Goal: Information Seeking & Learning: Learn about a topic

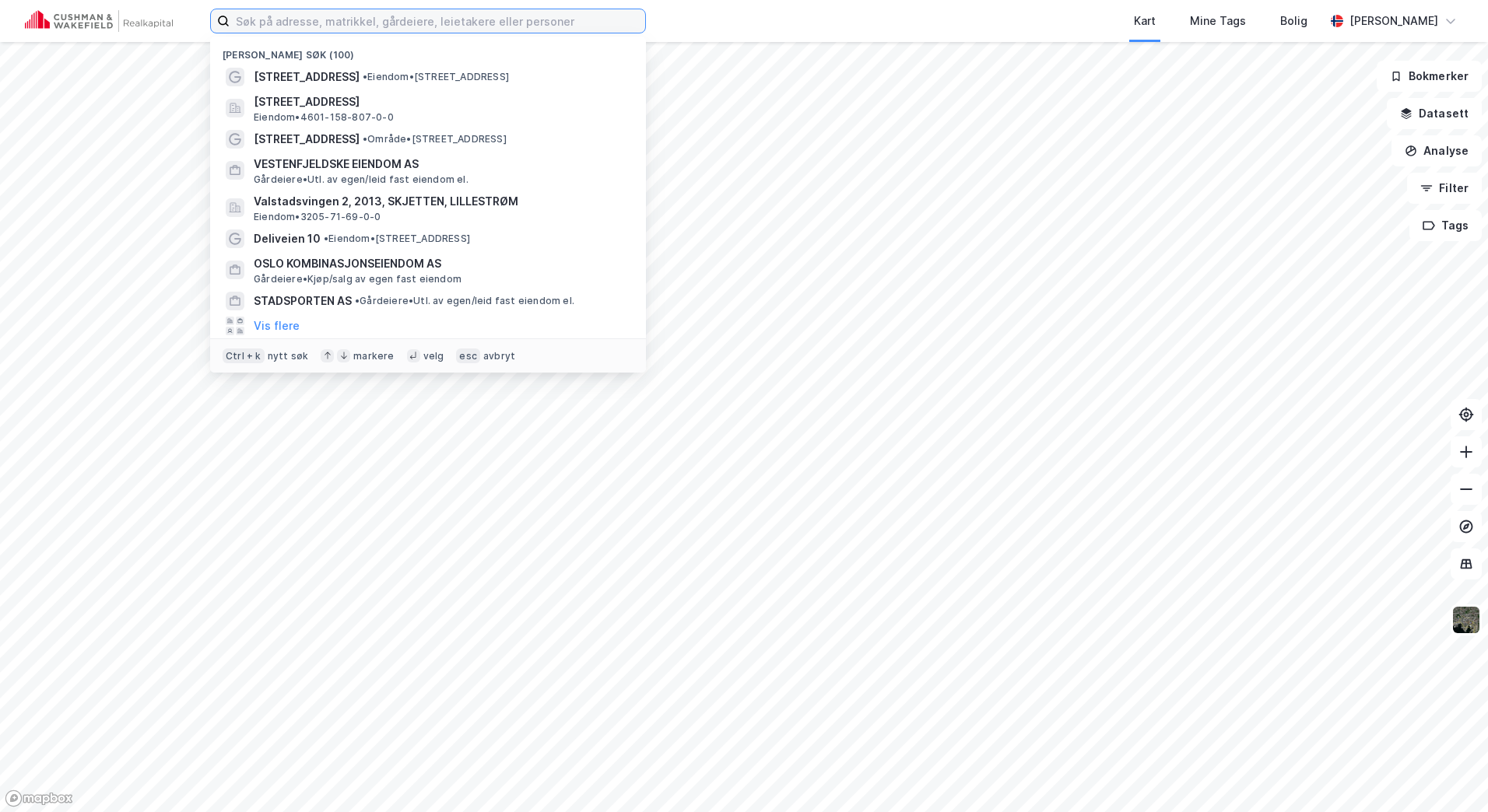
click at [255, 18] on input at bounding box center [437, 21] width 416 height 23
paste input "Solicitu AS"
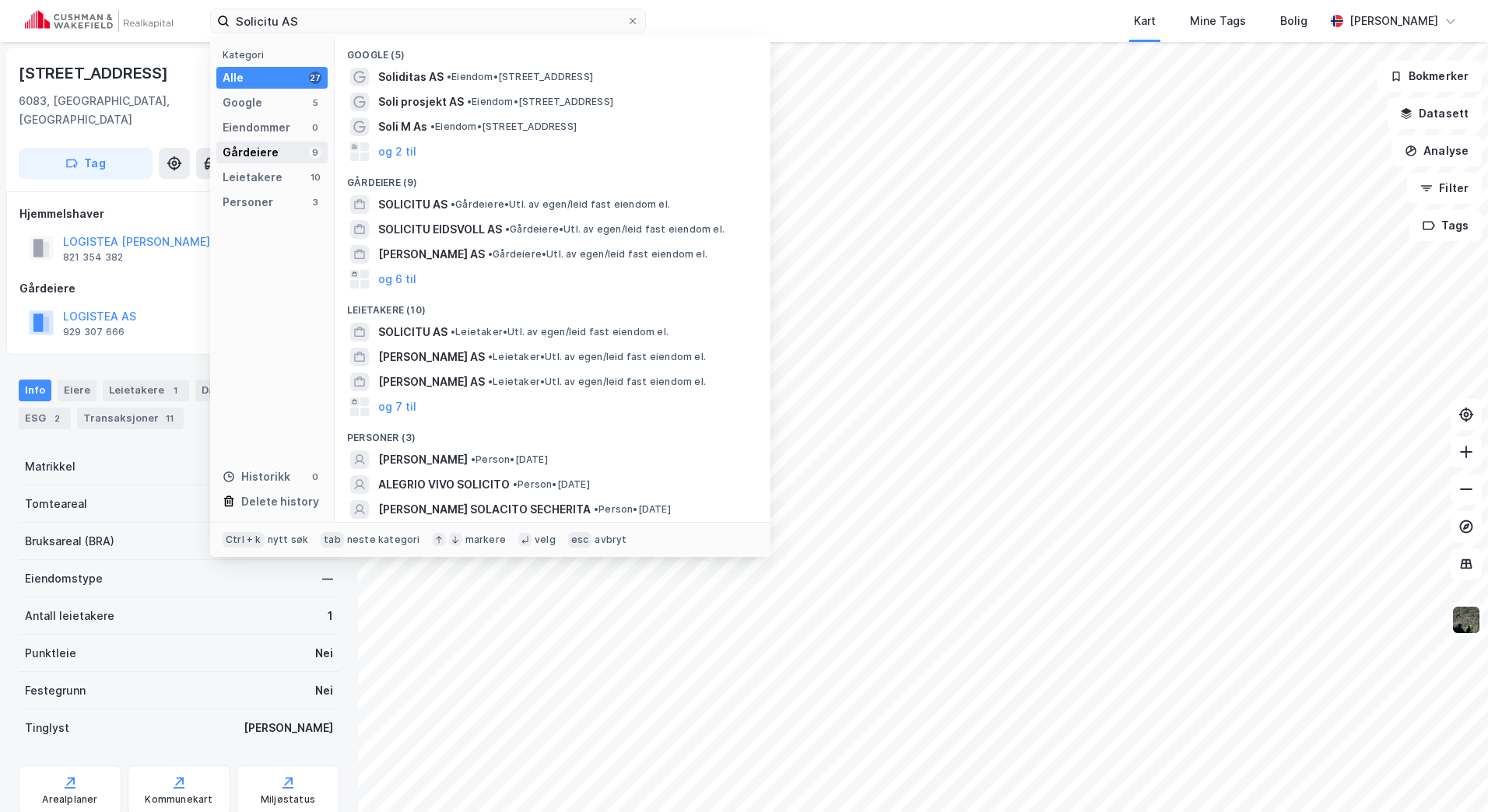
drag, startPoint x: 275, startPoint y: 148, endPoint x: 290, endPoint y: 146, distance: 15.1
click at [274, 148] on div "Gårdeiere 9" at bounding box center [271, 152] width 111 height 22
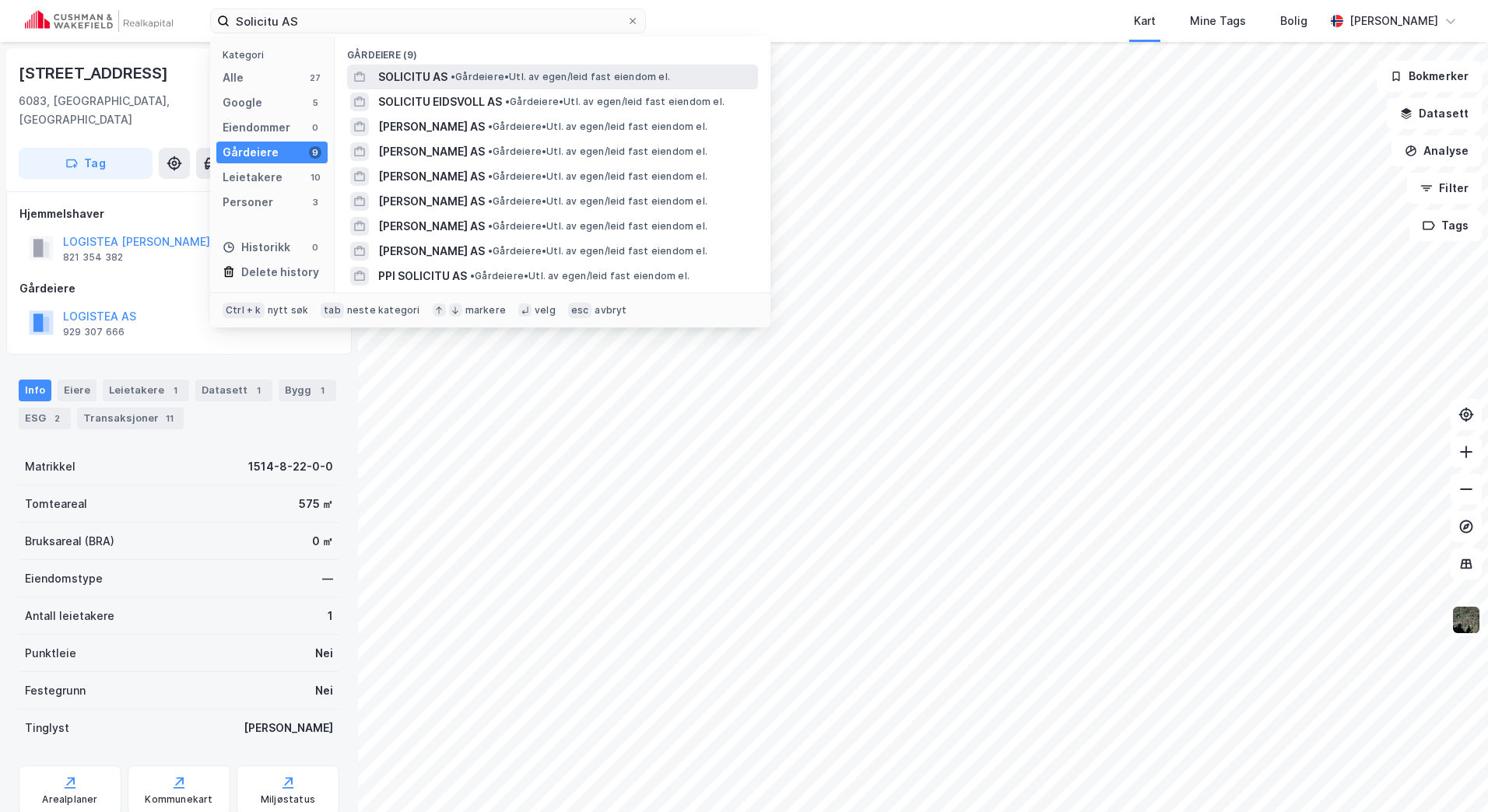
click at [438, 79] on span "SOLICITU AS" at bounding box center [412, 77] width 69 height 18
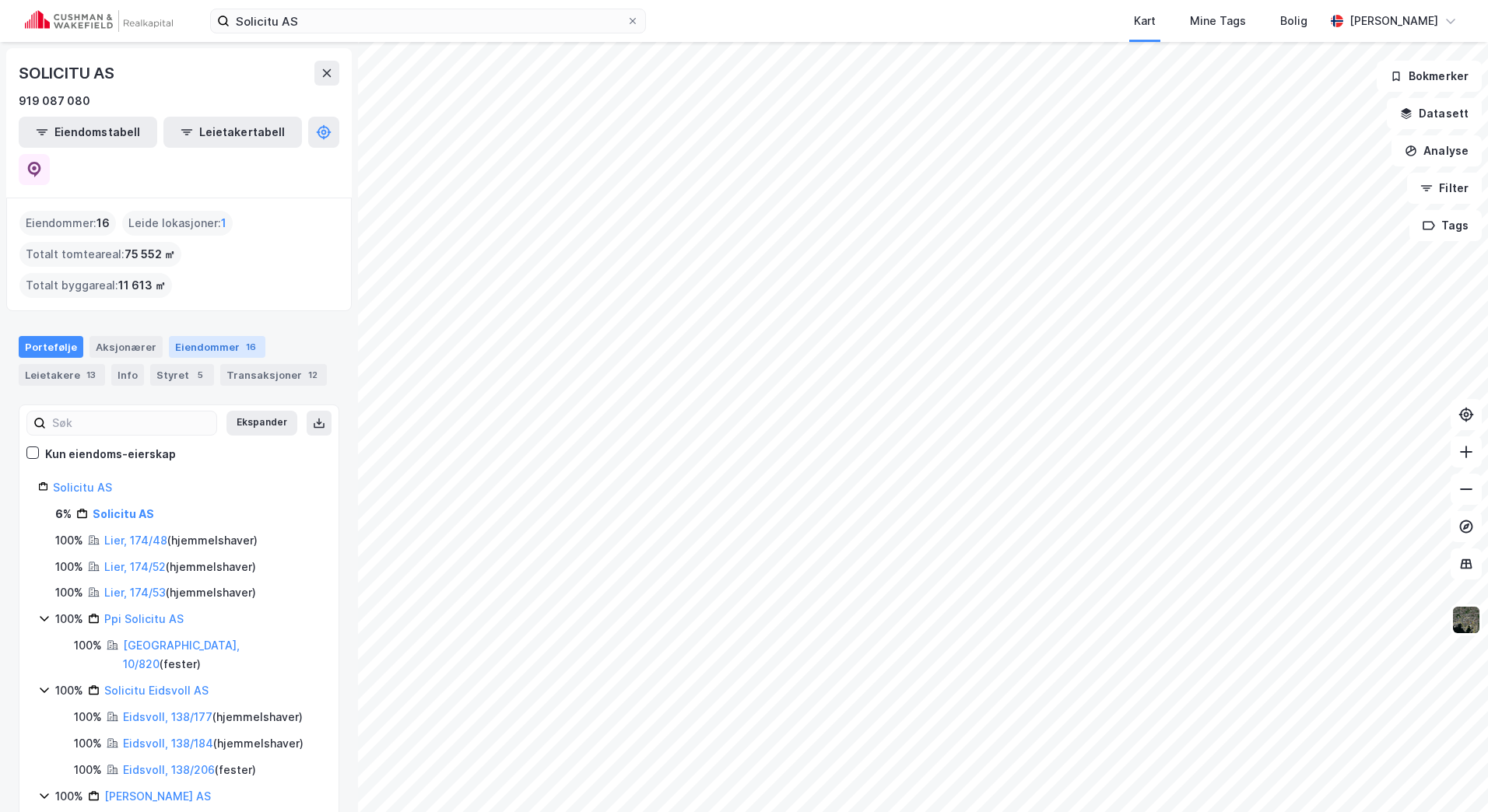
click at [224, 336] on div "Eiendommer 16" at bounding box center [217, 346] width 97 height 22
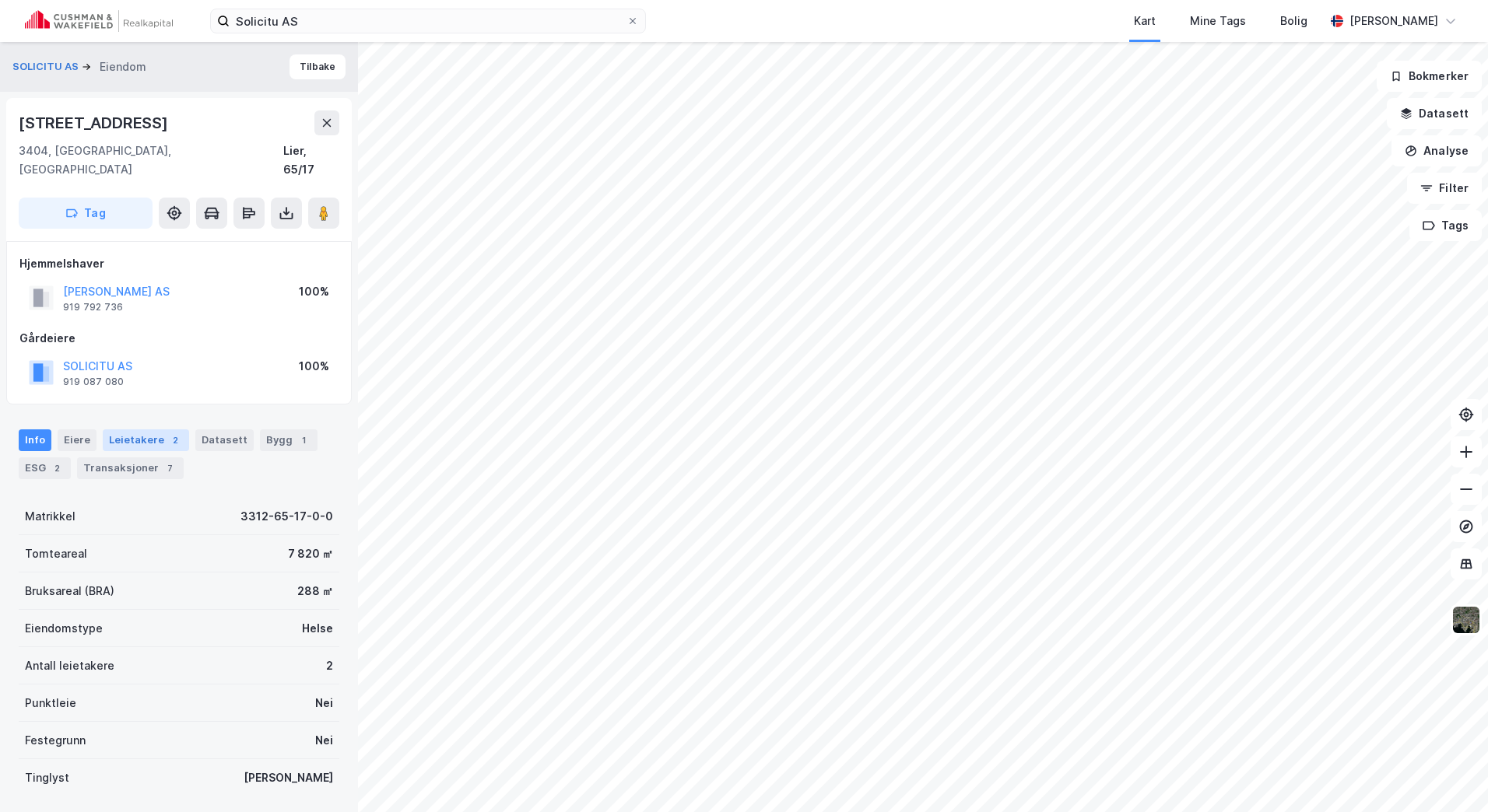
click at [133, 429] on div "Leietakere 2" at bounding box center [146, 440] width 86 height 22
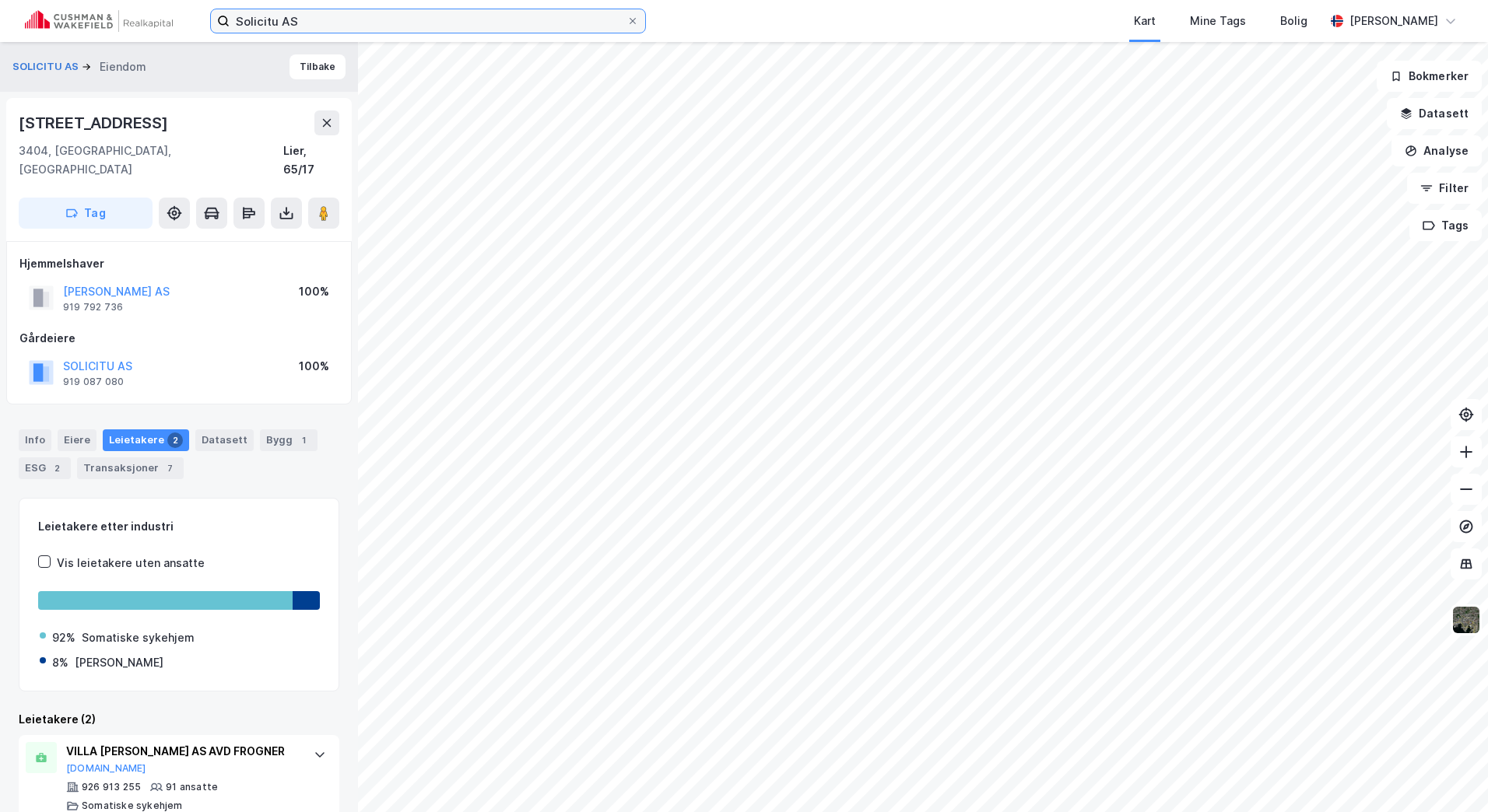
click at [306, 20] on input "Solicitu AS" at bounding box center [428, 21] width 397 height 23
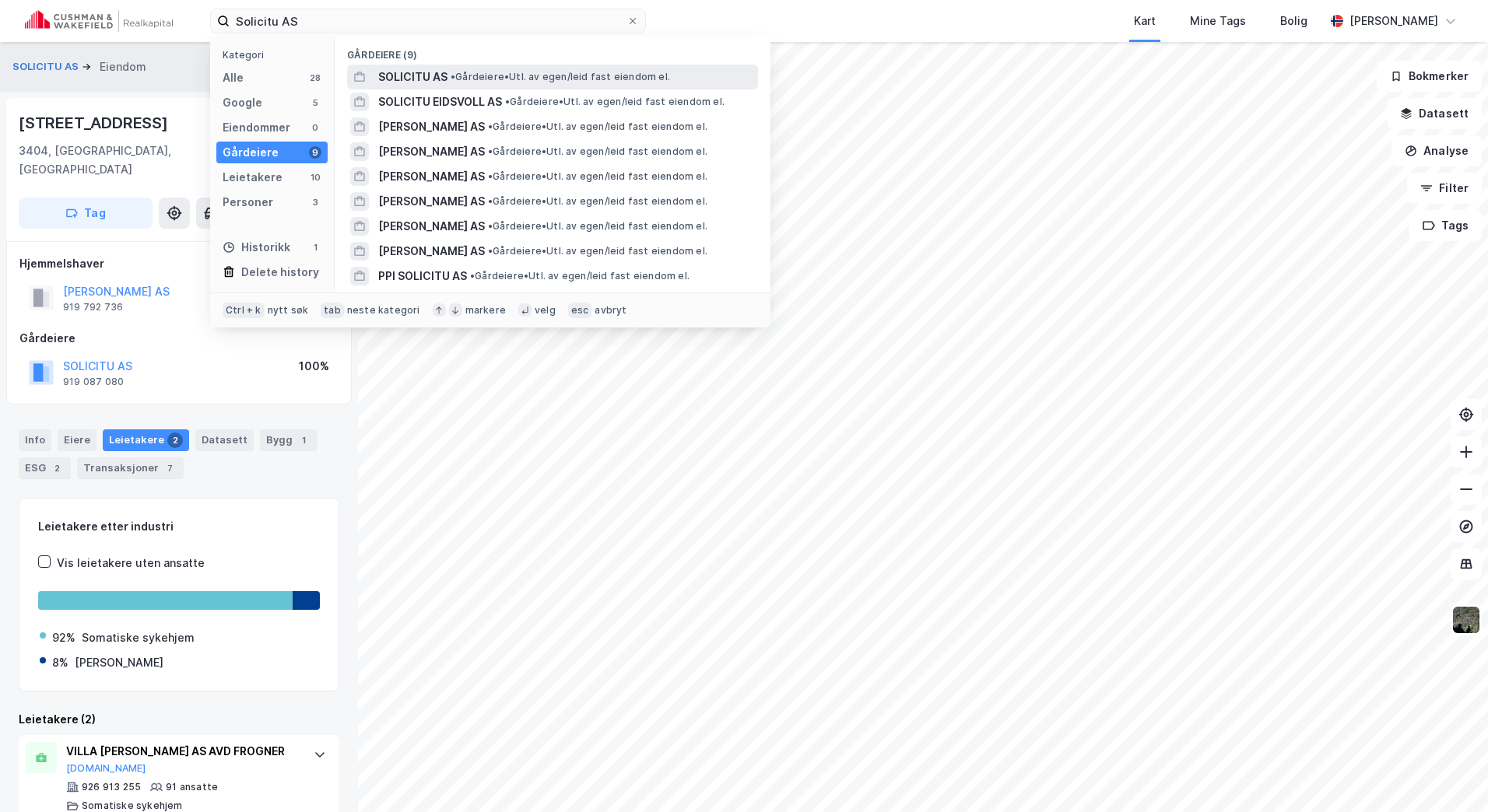
click at [432, 75] on span "SOLICITU AS" at bounding box center [412, 77] width 69 height 18
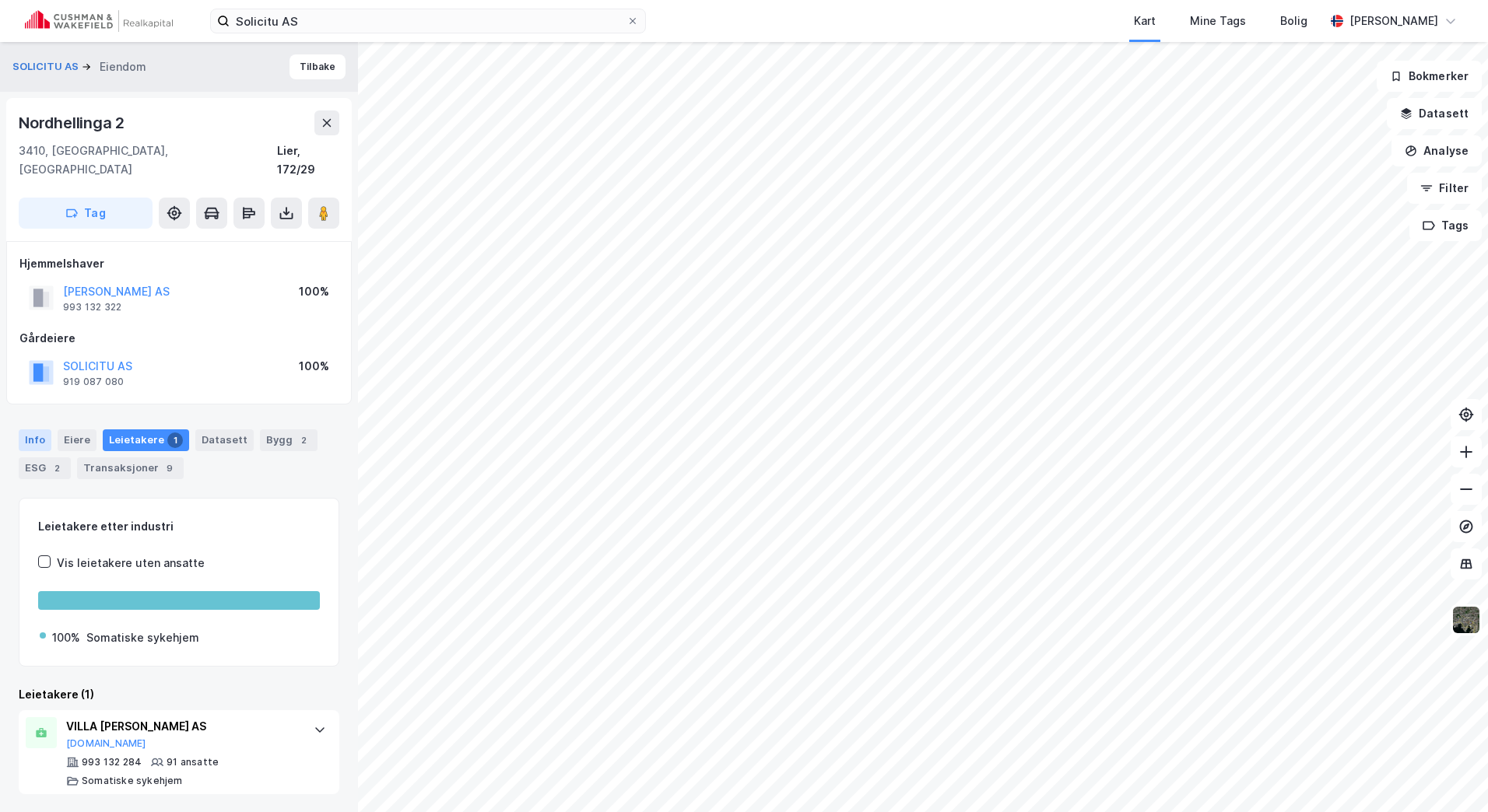
click at [32, 429] on div "Info" at bounding box center [34, 440] width 33 height 22
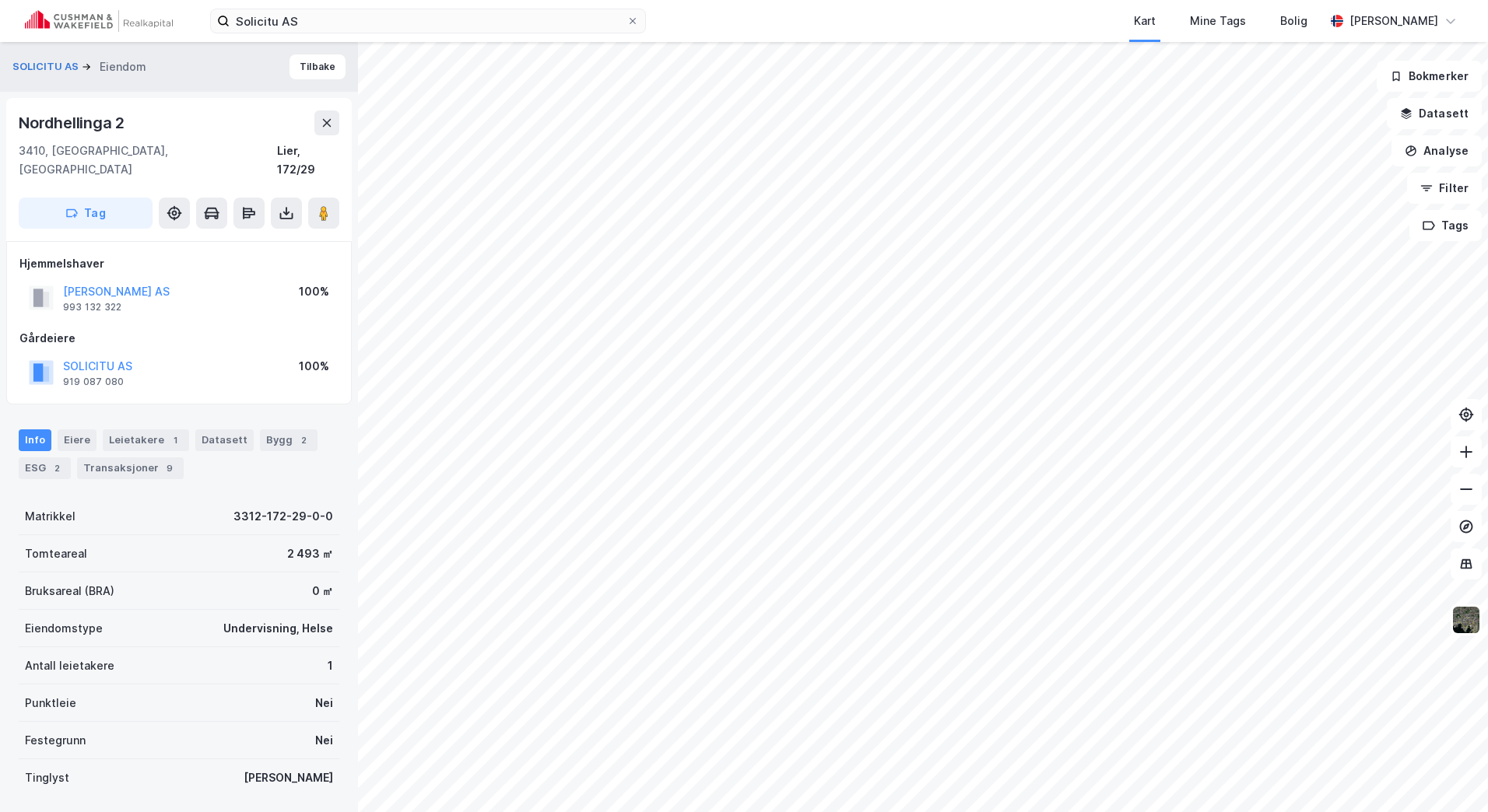
click at [270, 198] on div "Tag" at bounding box center [179, 213] width 321 height 31
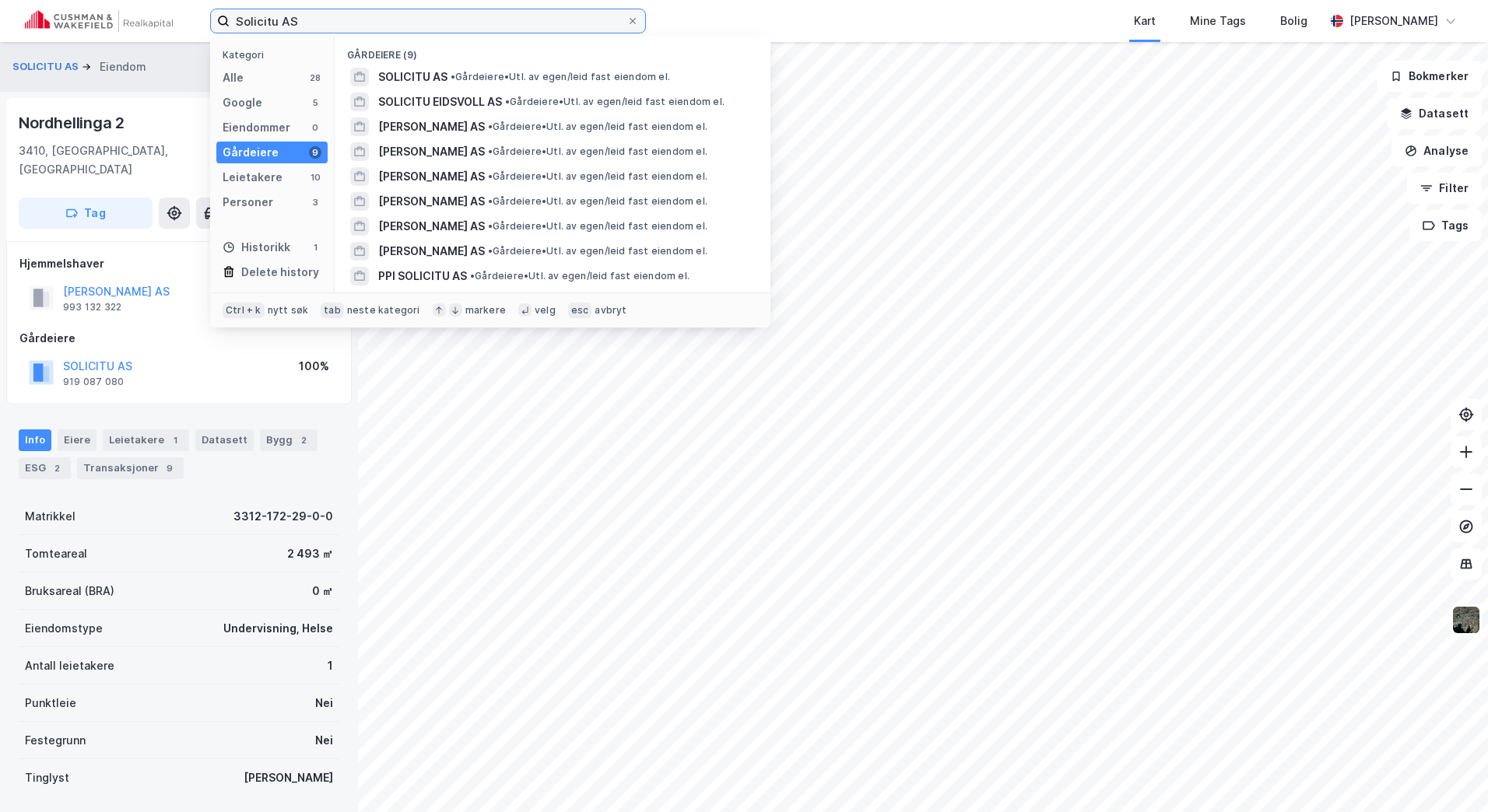
click at [324, 17] on input "Solicitu AS" at bounding box center [428, 21] width 397 height 23
click at [172, 122] on div "Nordhellinga 2" at bounding box center [179, 123] width 321 height 25
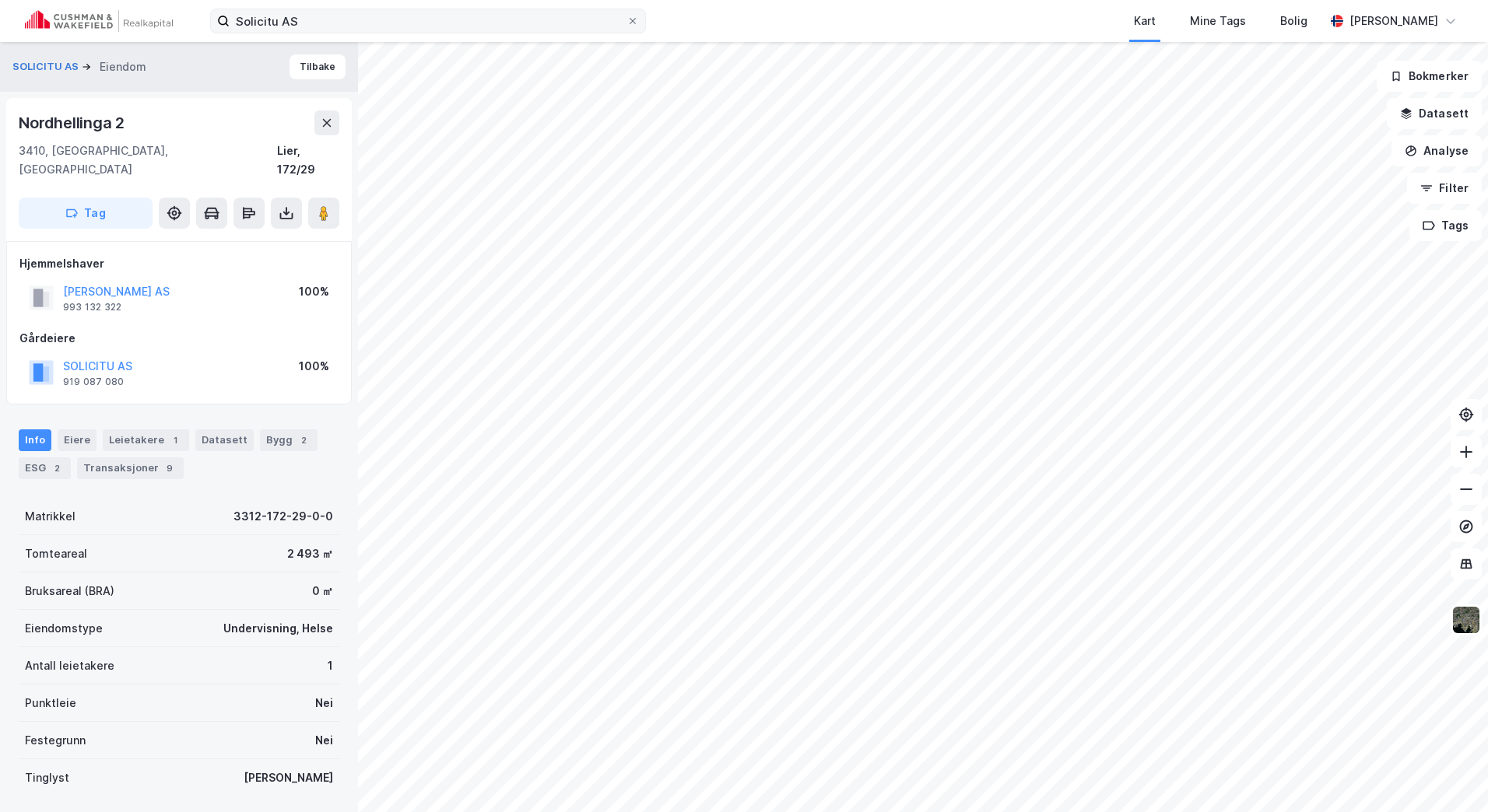
drag, startPoint x: 323, startPoint y: 5, endPoint x: 291, endPoint y: 12, distance: 32.8
click at [293, 12] on div "Solicitu AS Kart Mine Tags Bolig Marthe Møller" at bounding box center [744, 21] width 1488 height 42
click at [317, 16] on input "Solicitu AS" at bounding box center [428, 21] width 397 height 23
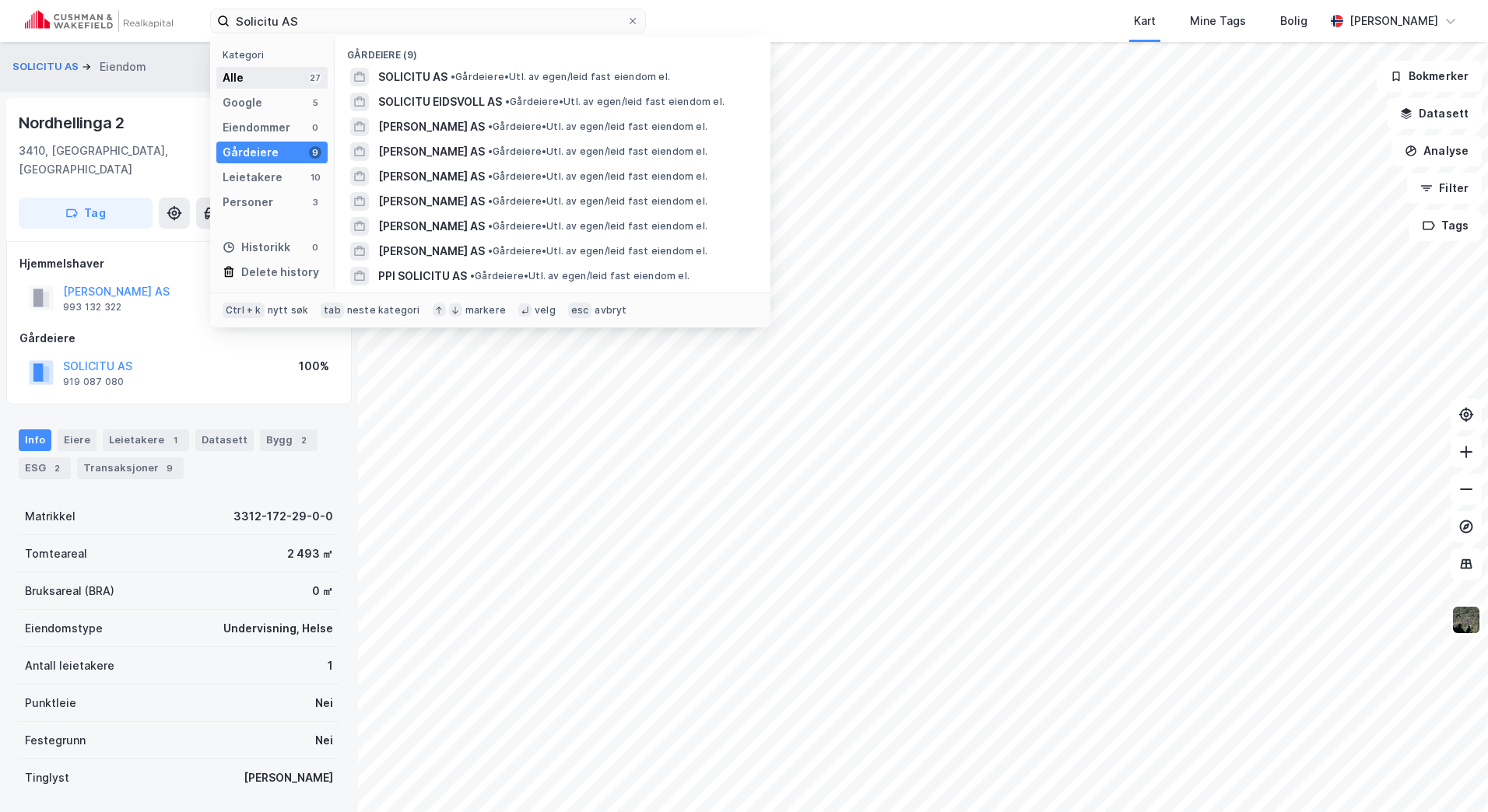
click at [274, 72] on div "Alle 27" at bounding box center [271, 77] width 111 height 22
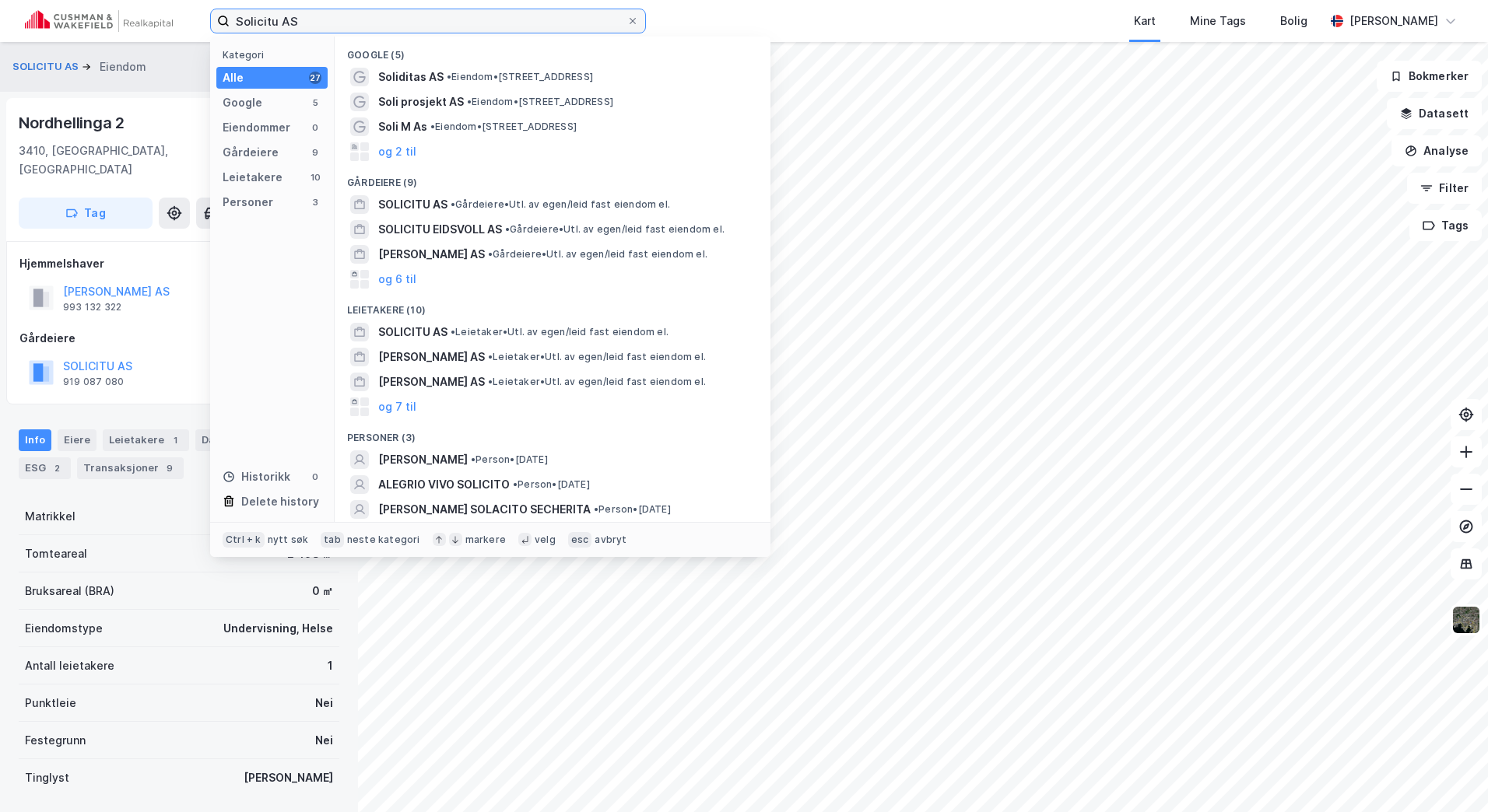
drag, startPoint x: 336, startPoint y: 18, endPoint x: 184, endPoint y: 18, distance: 152.0
click at [187, 18] on div "Solicitu AS Kategori Alle 27 Google 5 Eiendommer 0 Gårdeiere 9 Leietakere 10 Pe…" at bounding box center [744, 21] width 1488 height 42
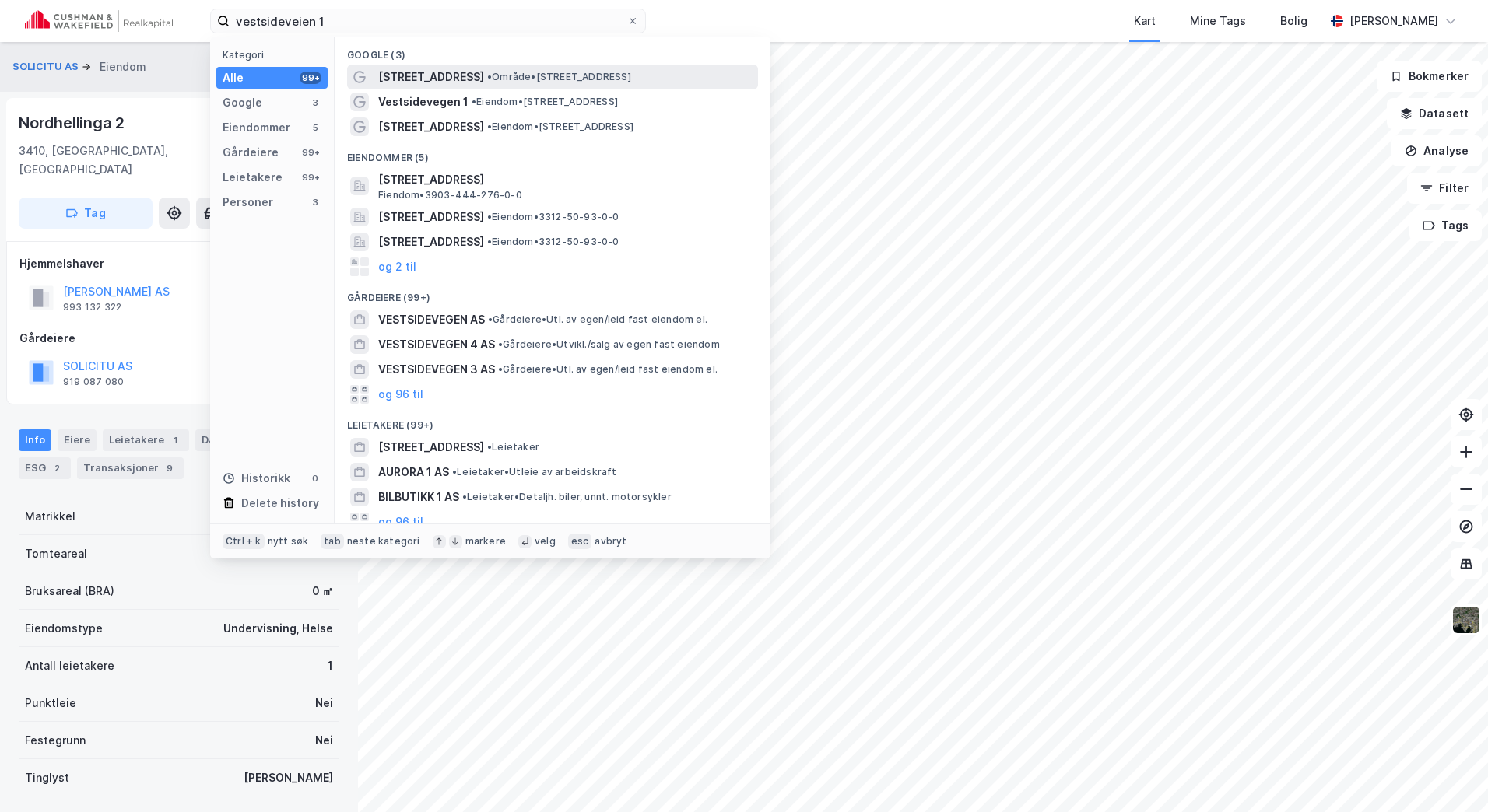
click at [510, 76] on span "• Område • Vestsideveien 1, 3403 Lier" at bounding box center [559, 77] width 144 height 13
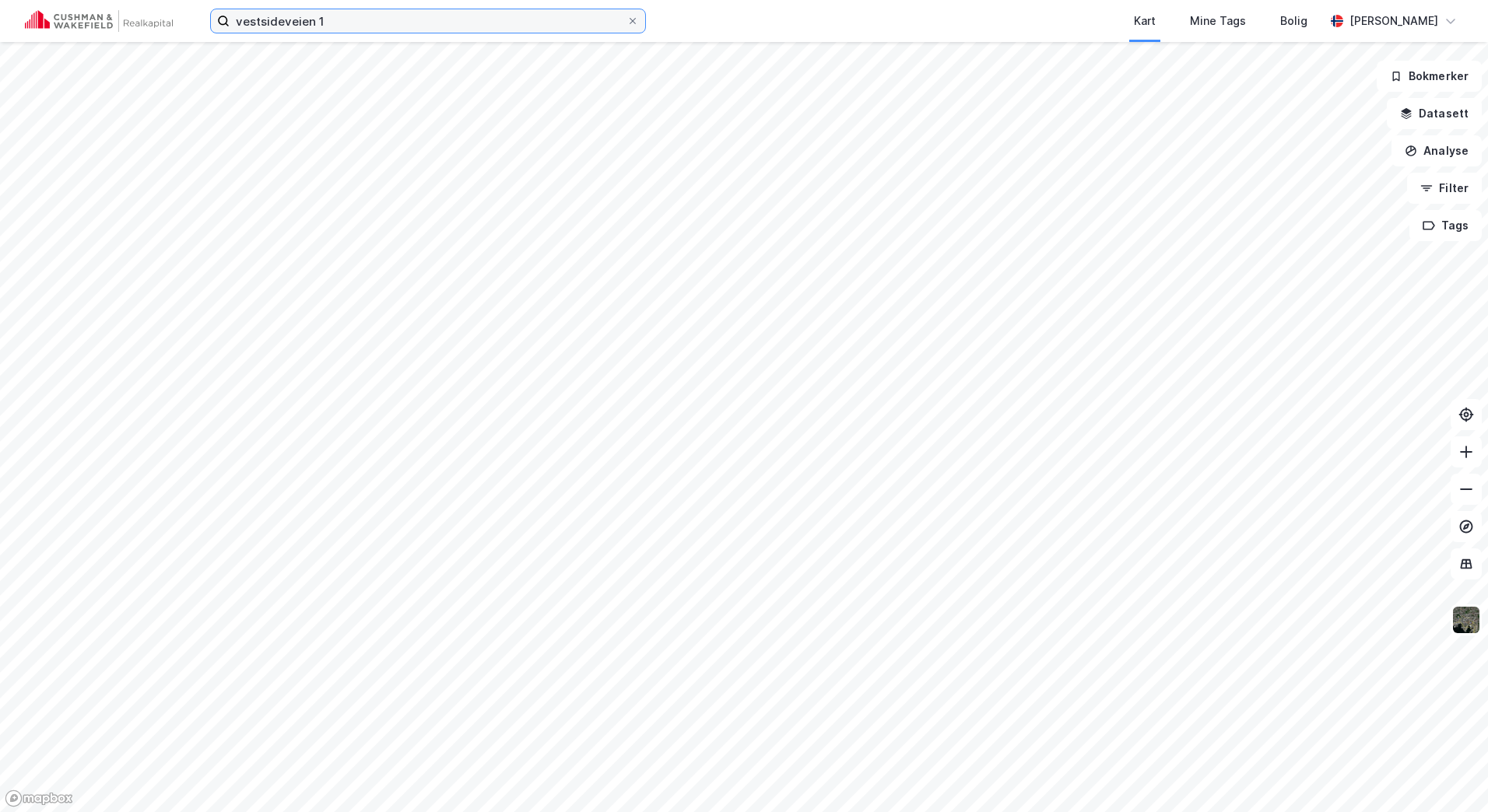
click at [357, 26] on input "vestsideveien 1" at bounding box center [428, 21] width 397 height 23
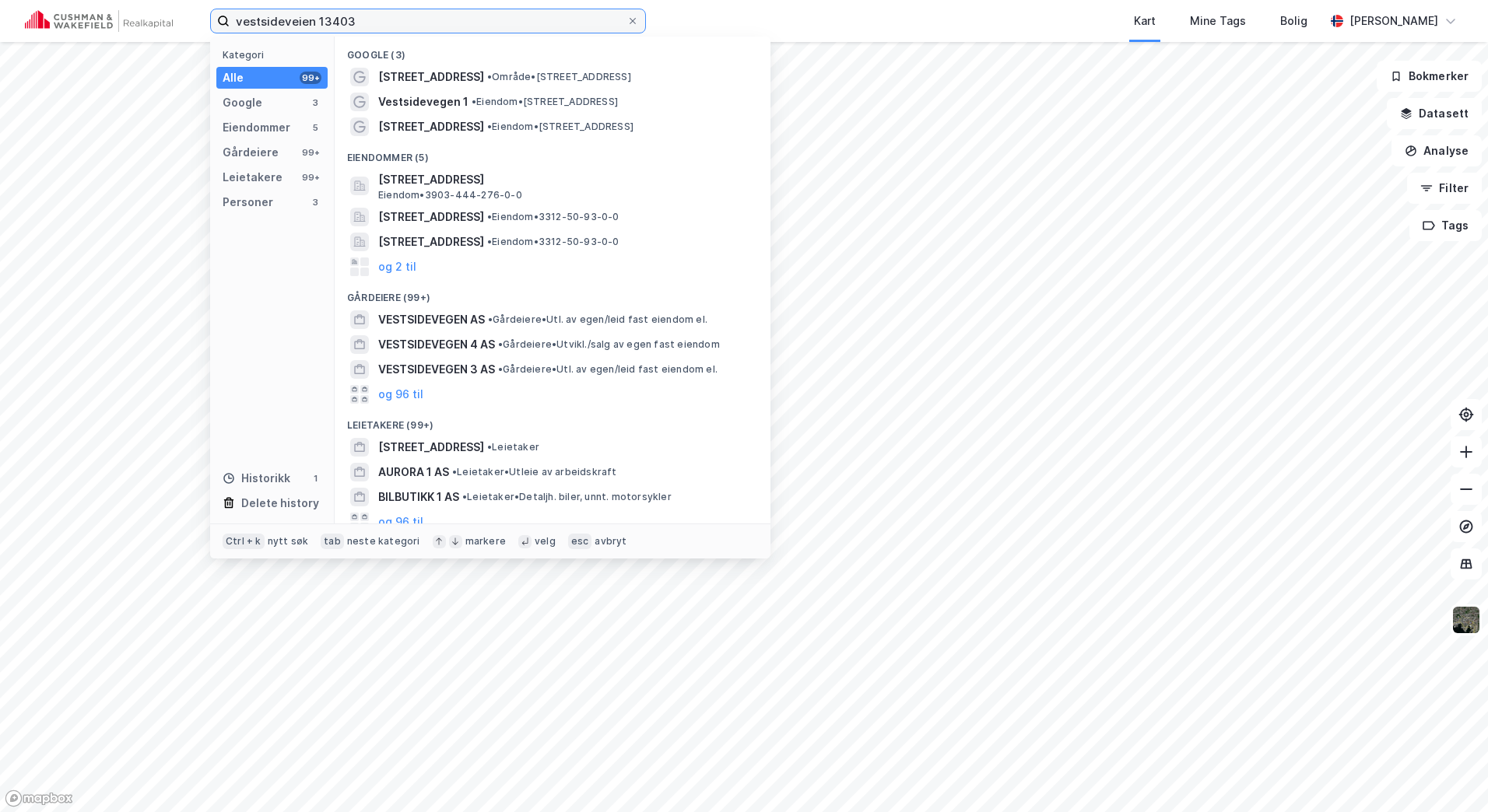
type input "vestsideveien 13403"
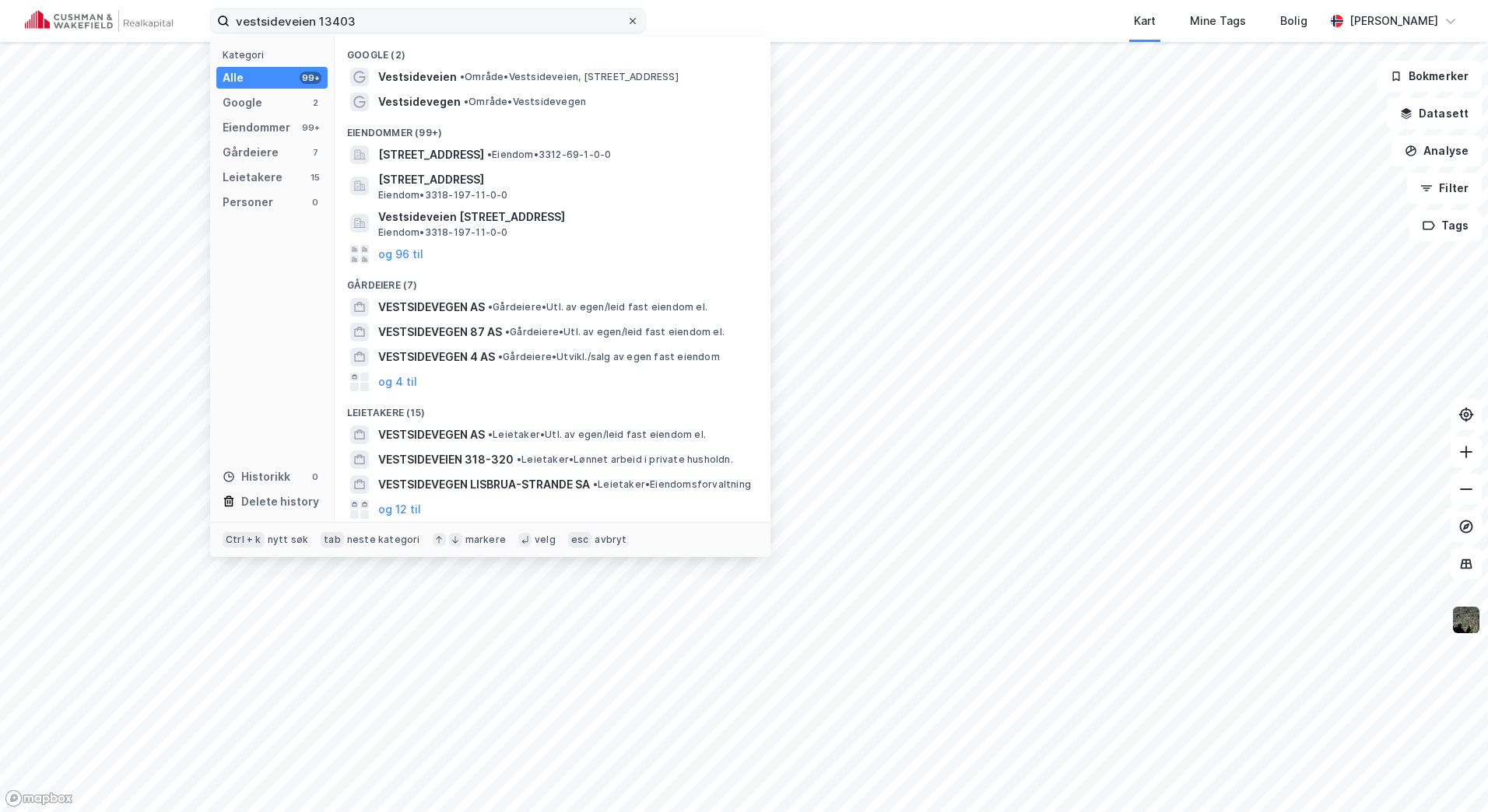
click at [630, 22] on icon at bounding box center [633, 21] width 10 height 10
click at [626, 22] on input "vestsideveien 13403" at bounding box center [428, 21] width 397 height 23
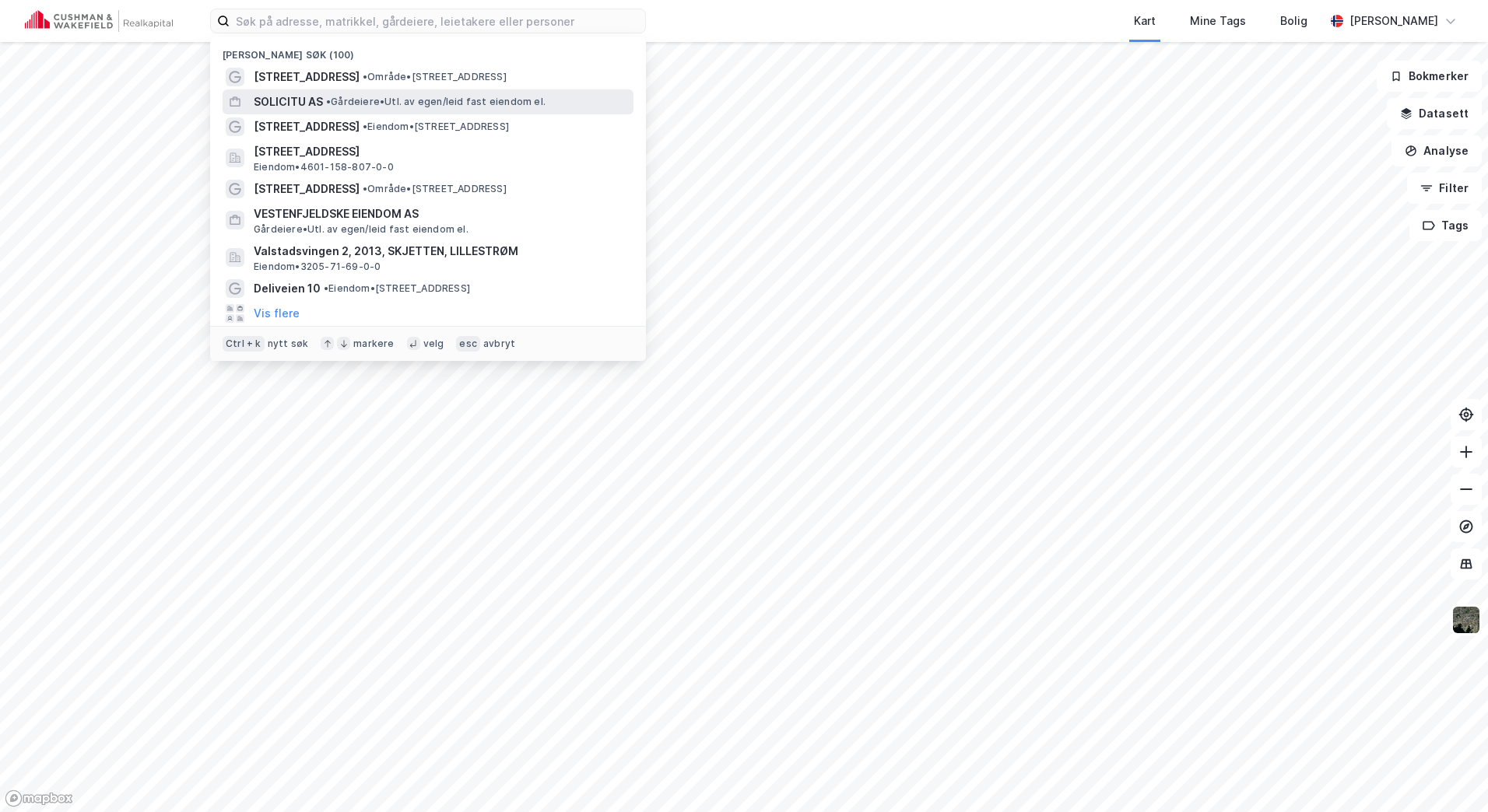
click at [357, 96] on span "• Gårdeiere • Utl. av egen/leid fast eiendom el." at bounding box center [436, 102] width 219 height 13
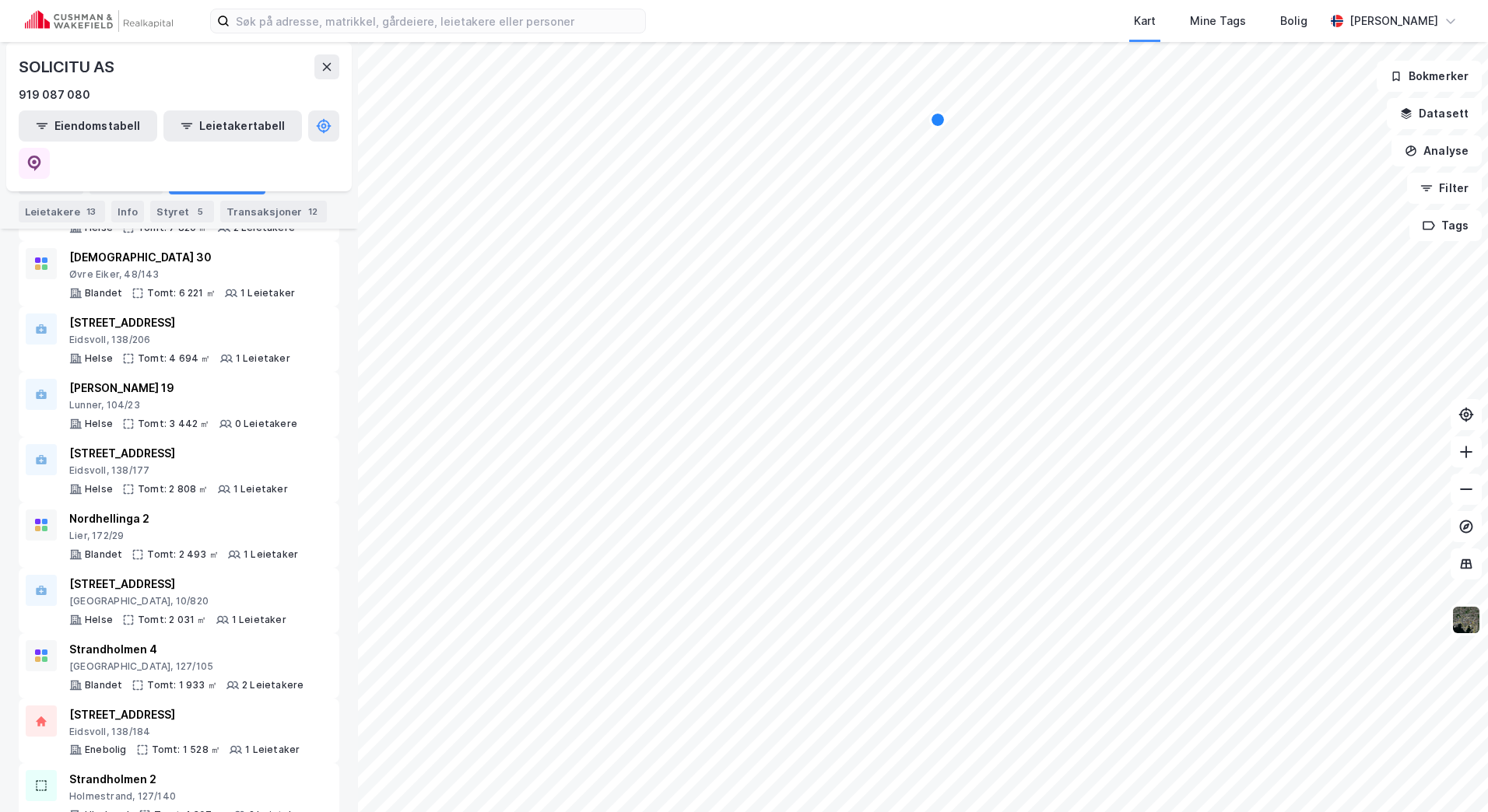
scroll to position [613, 0]
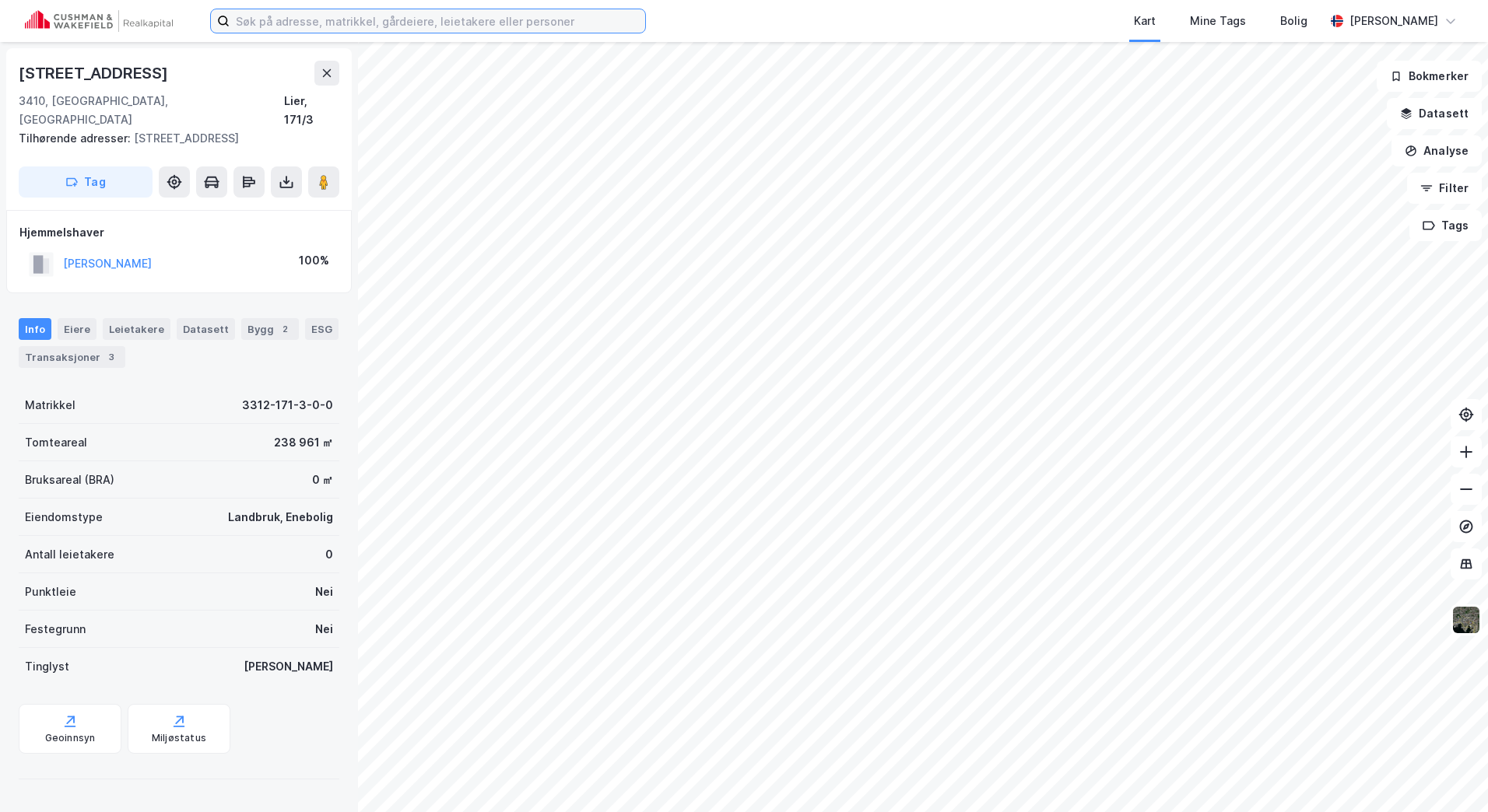
click at [356, 29] on input at bounding box center [437, 21] width 416 height 23
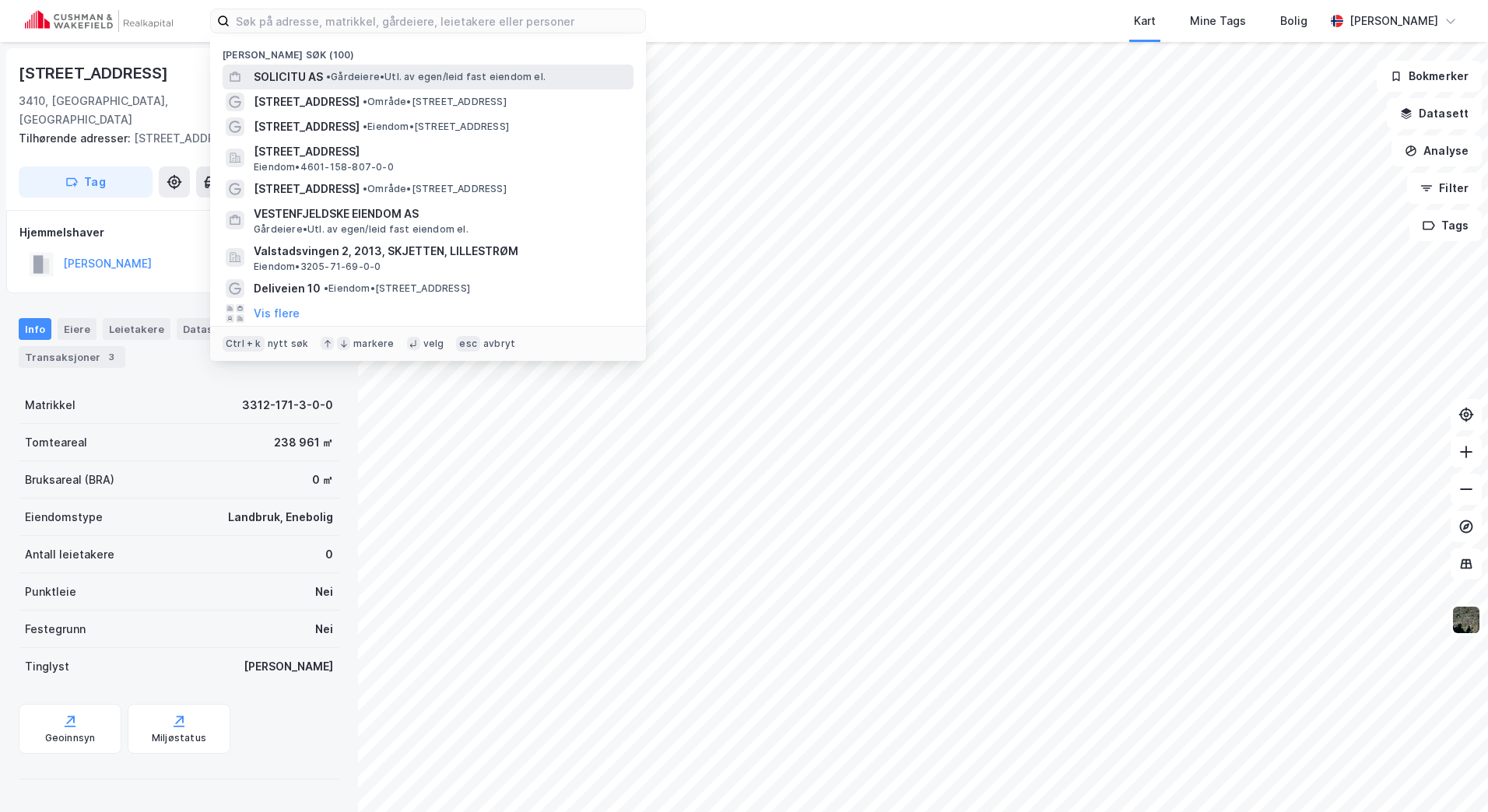
click at [310, 79] on span "SOLICITU AS" at bounding box center [288, 77] width 69 height 18
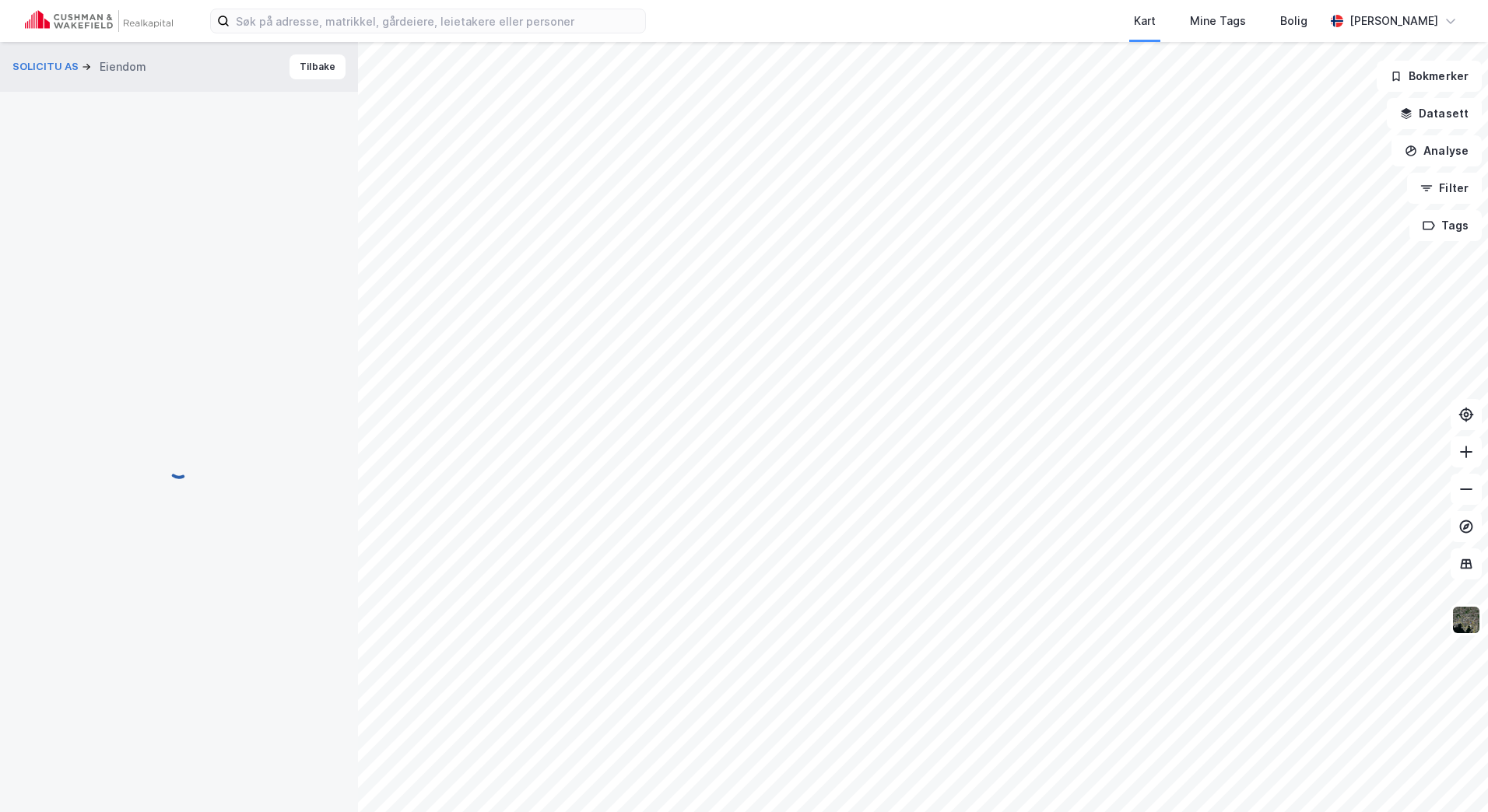
scroll to position [2, 0]
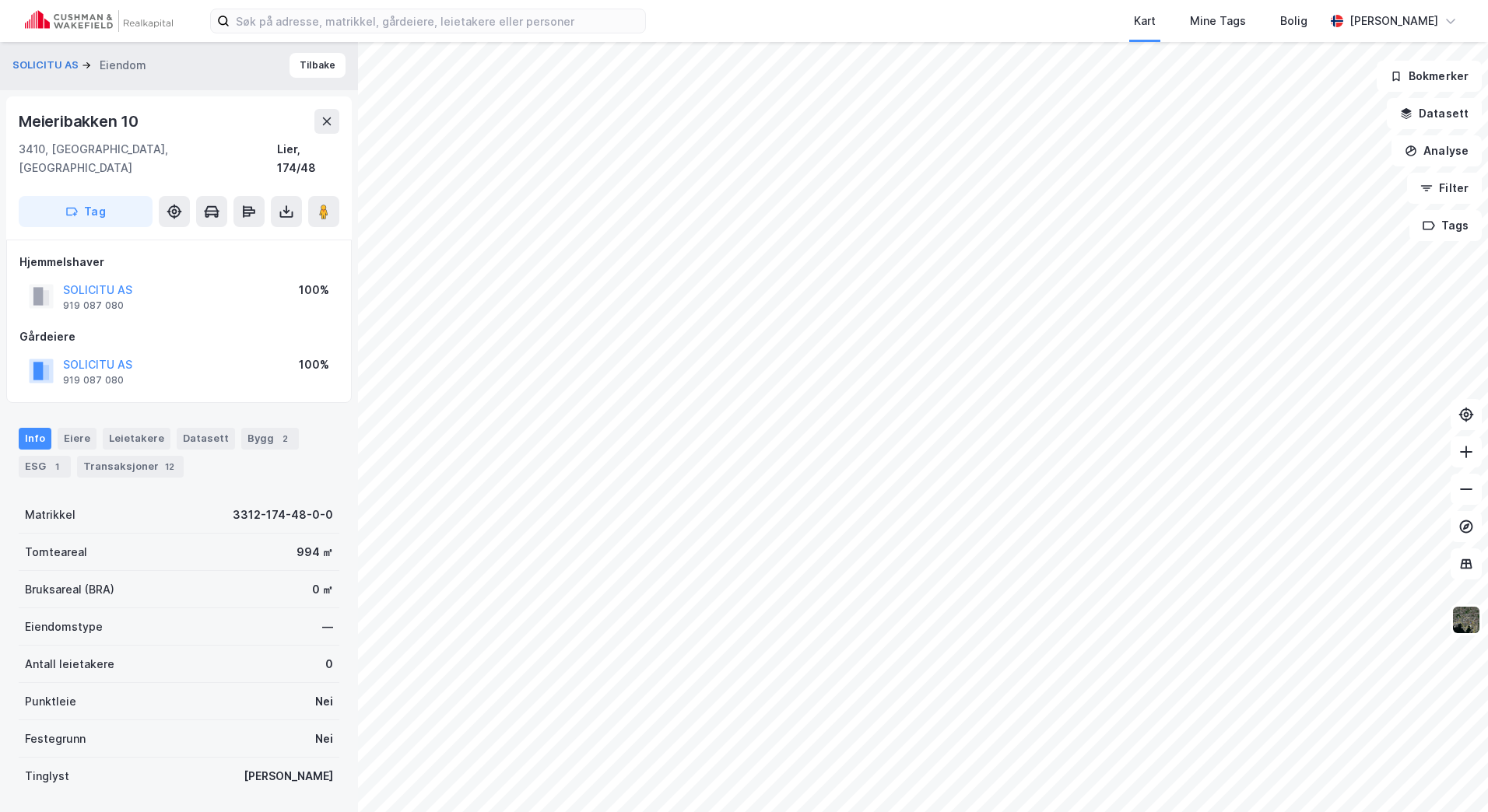
scroll to position [2, 0]
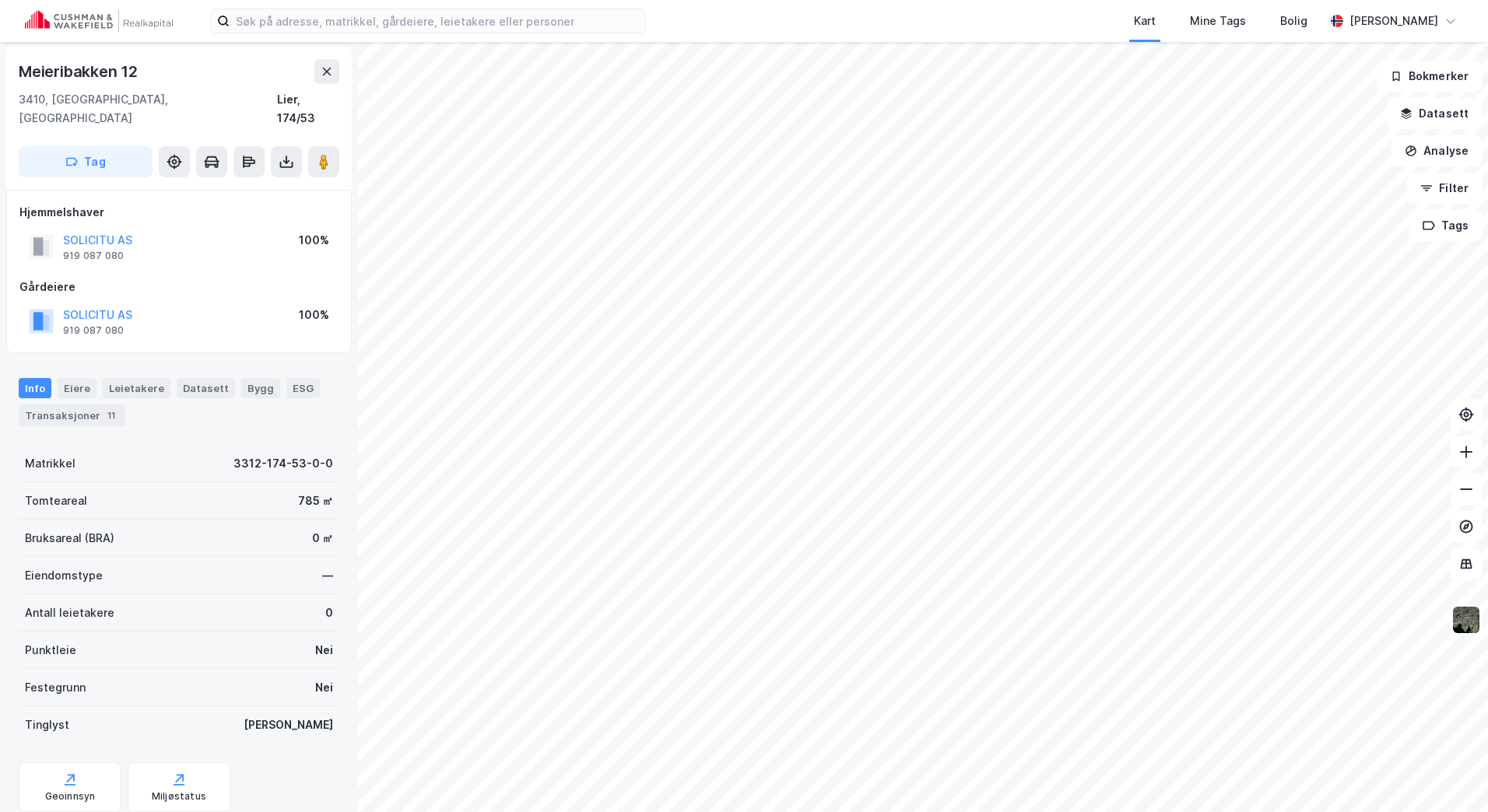
click at [318, 8] on div "Kart Mine Tags Bolig Marthe Møller" at bounding box center [744, 21] width 1488 height 42
click at [319, 20] on input at bounding box center [437, 21] width 416 height 23
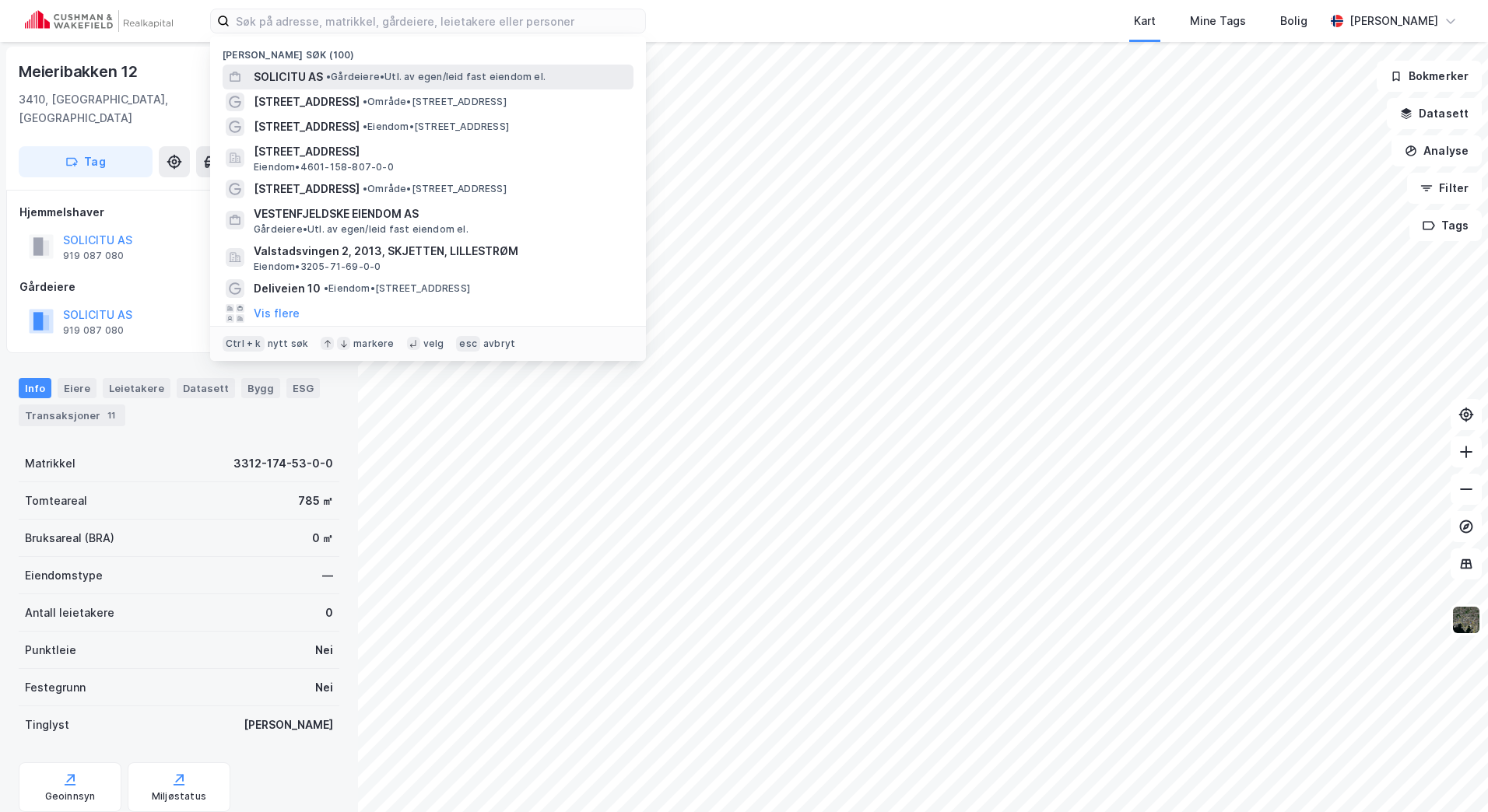
click at [304, 79] on span "SOLICITU AS" at bounding box center [288, 77] width 69 height 18
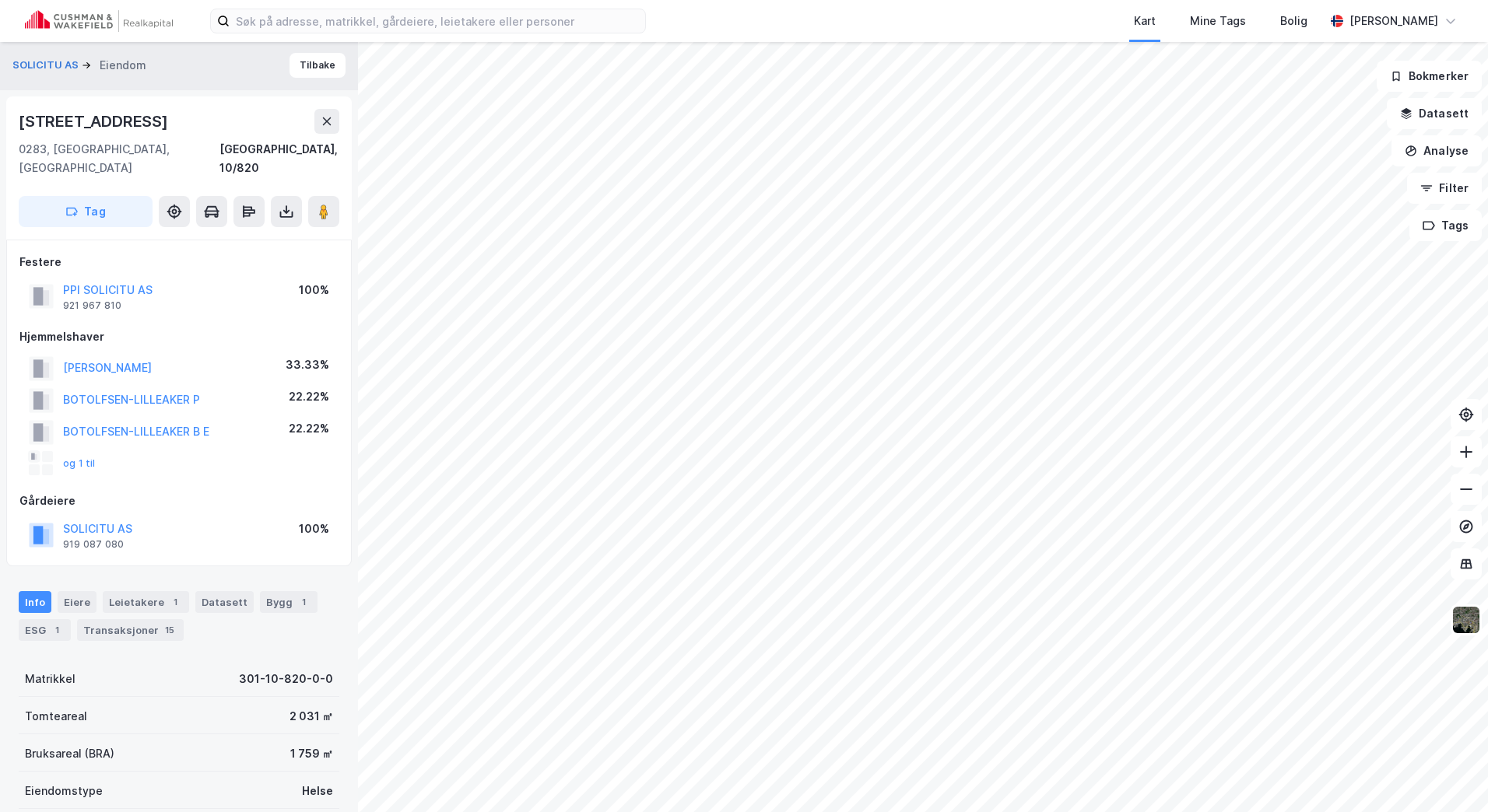
scroll to position [79, 0]
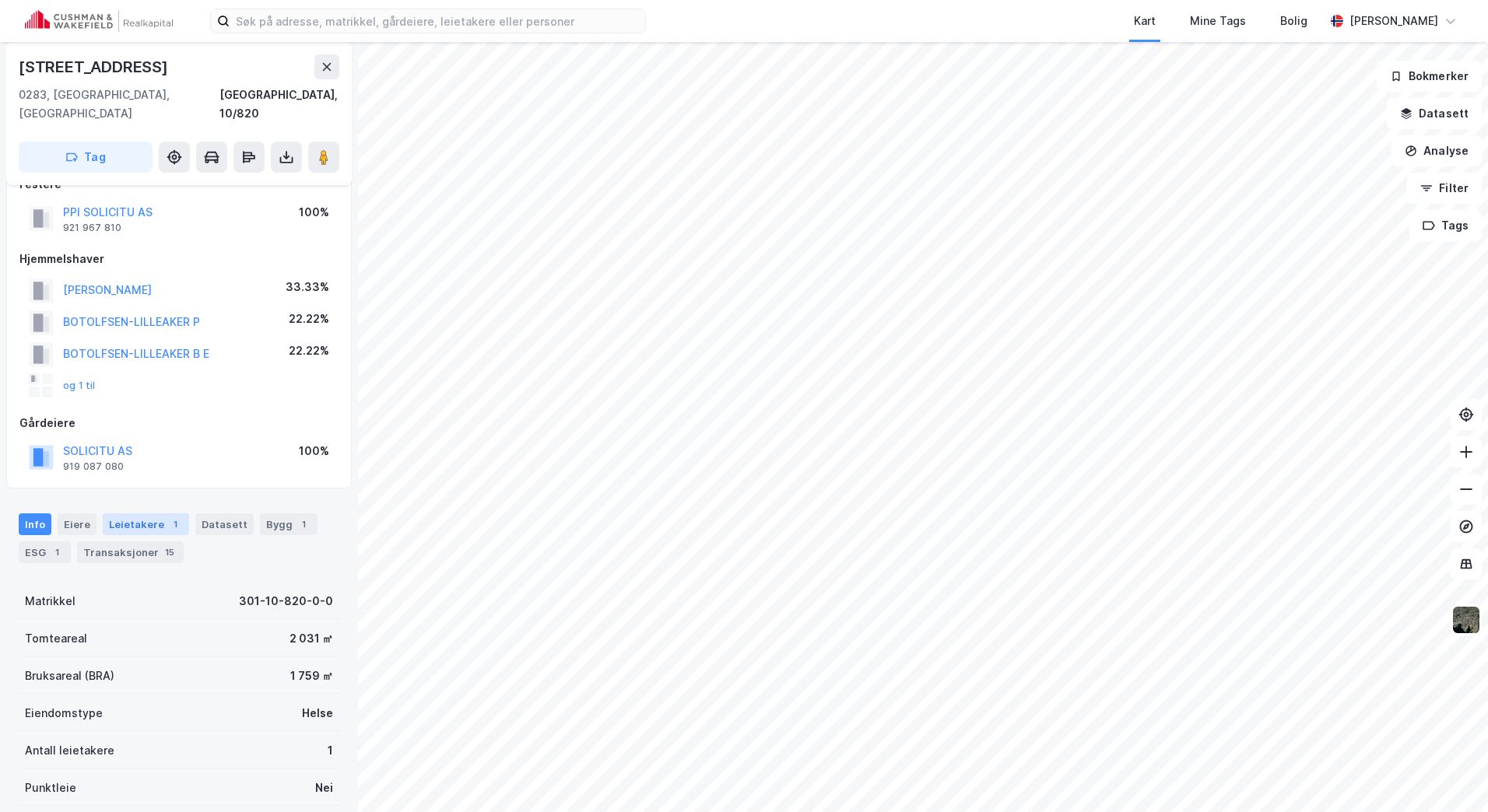
click at [142, 514] on div "Leietakere 1" at bounding box center [146, 524] width 86 height 22
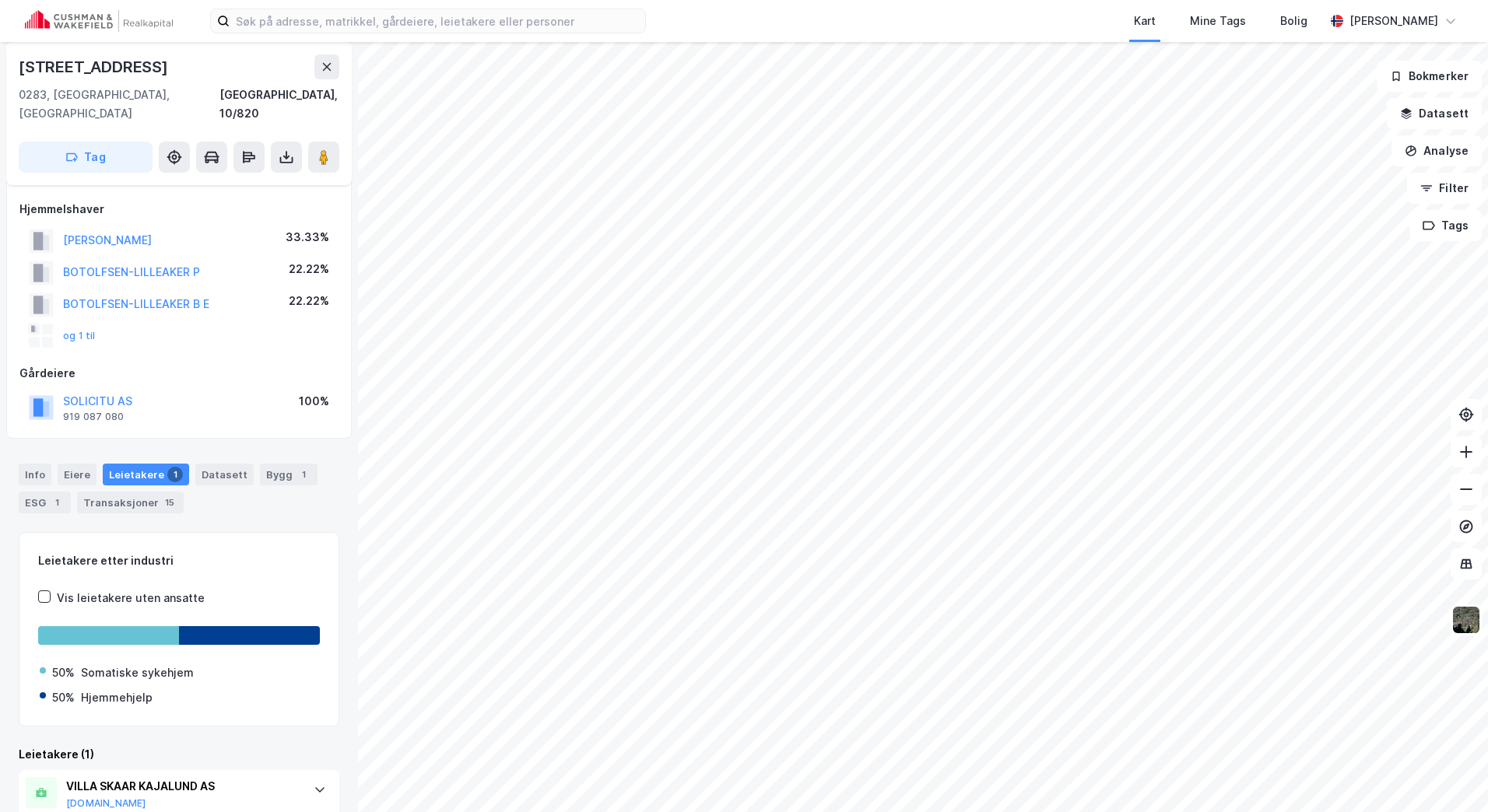
scroll to position [171, 0]
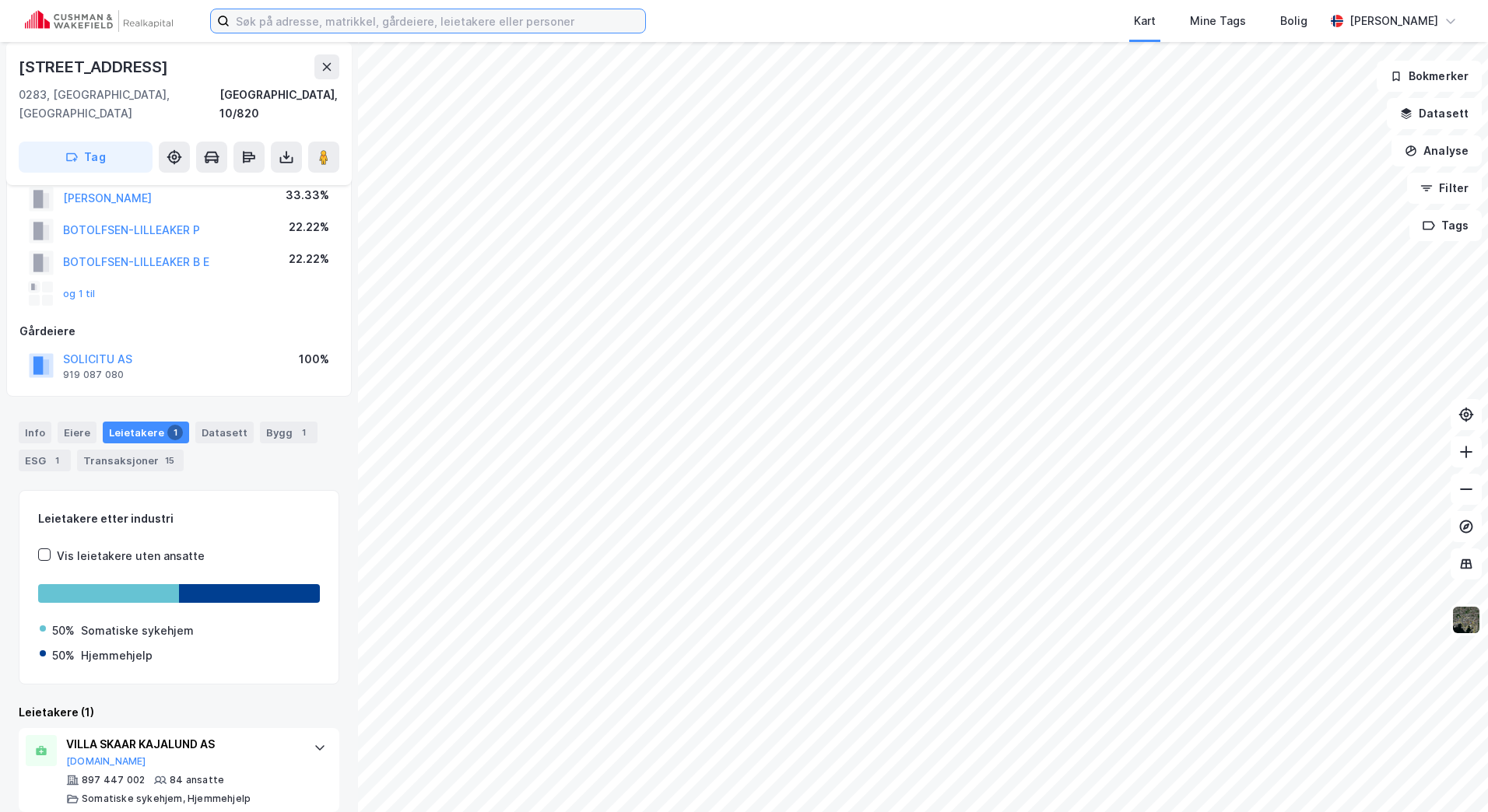
click at [337, 17] on input at bounding box center [437, 21] width 416 height 23
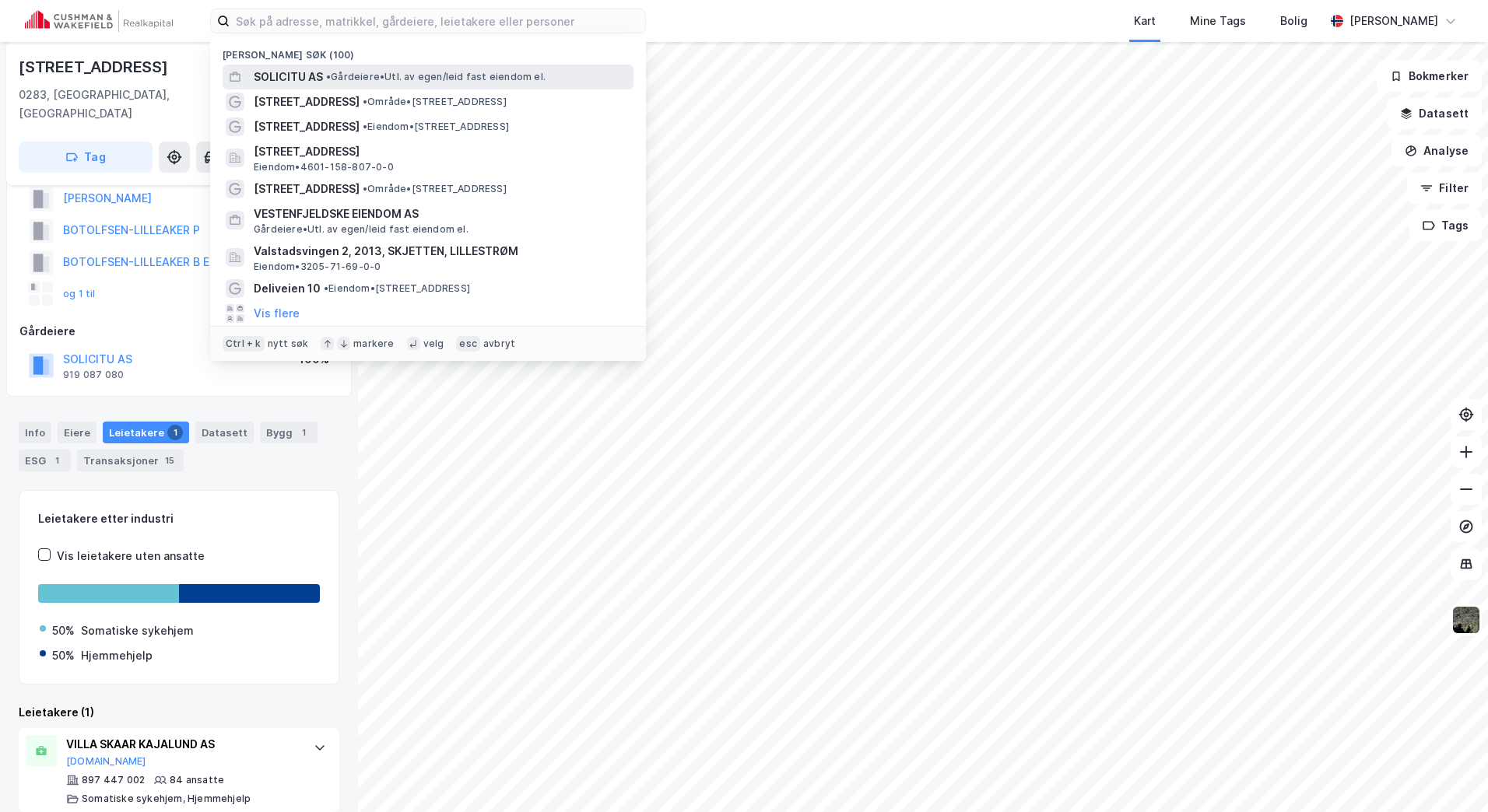
click at [290, 65] on div "SOLICITU AS • Gårdeiere • Utl. av egen/leid fast eiendom el." at bounding box center [428, 77] width 411 height 25
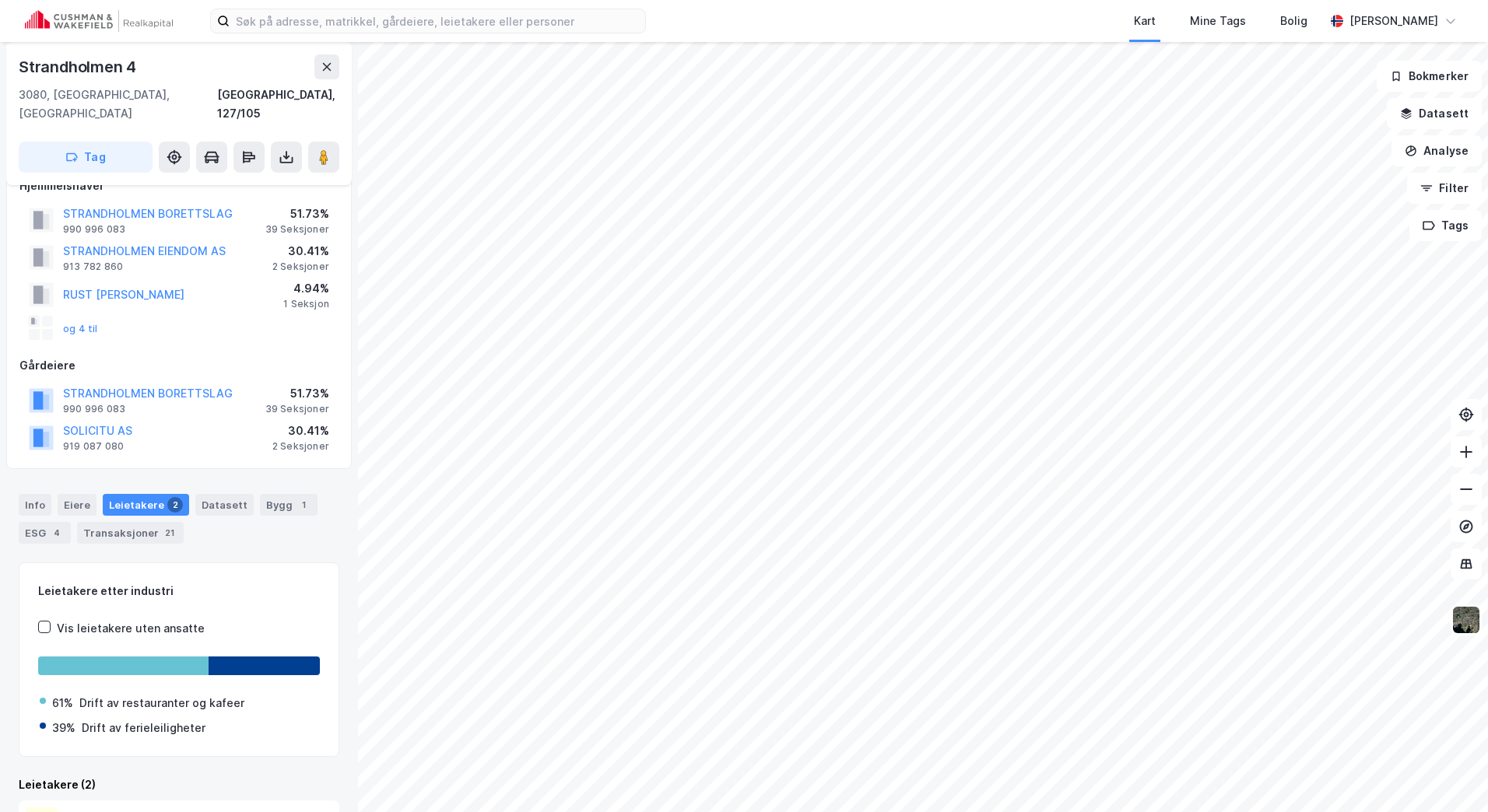
scroll to position [235, 0]
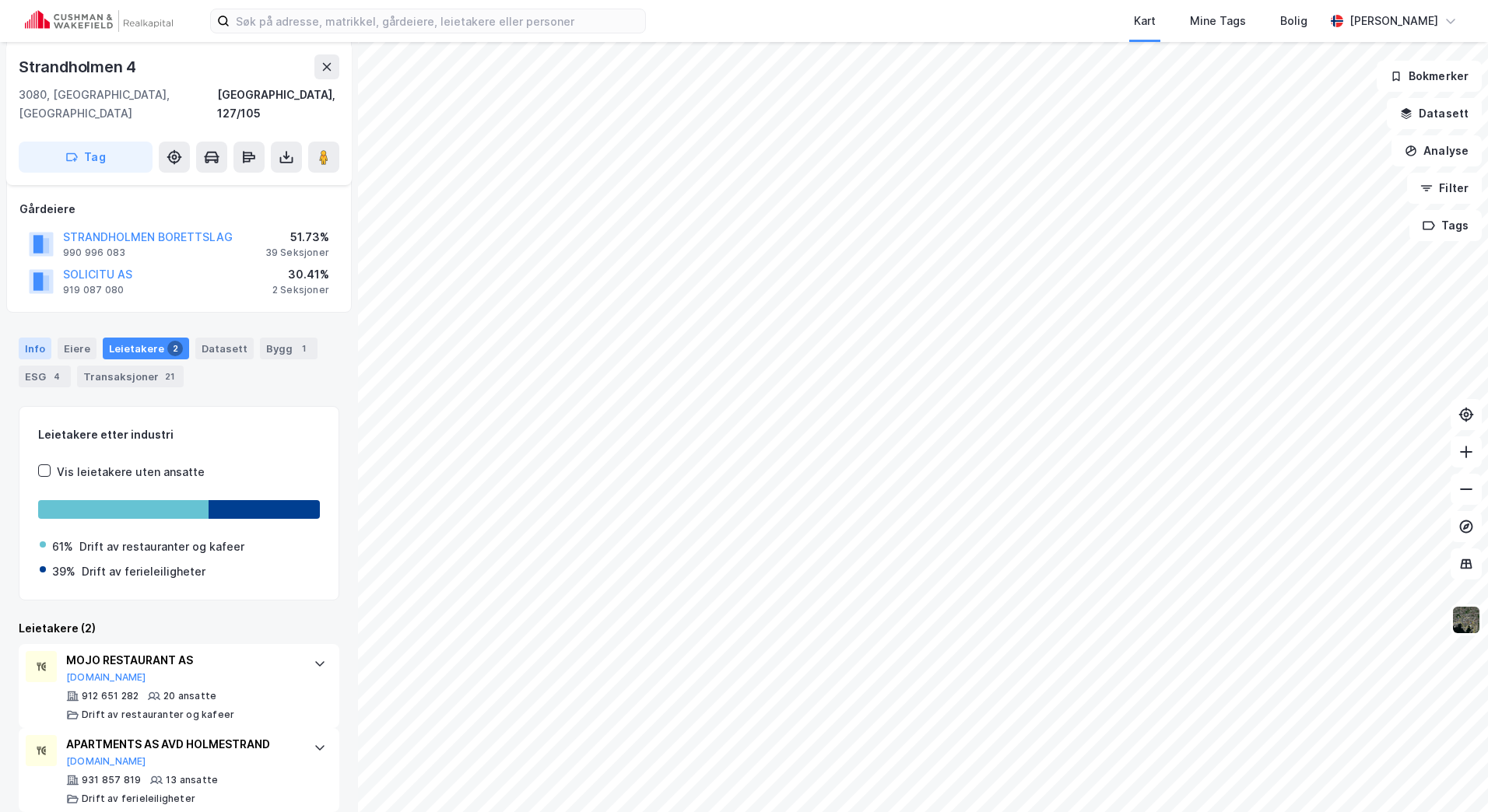
click at [30, 337] on div "Info" at bounding box center [34, 348] width 33 height 22
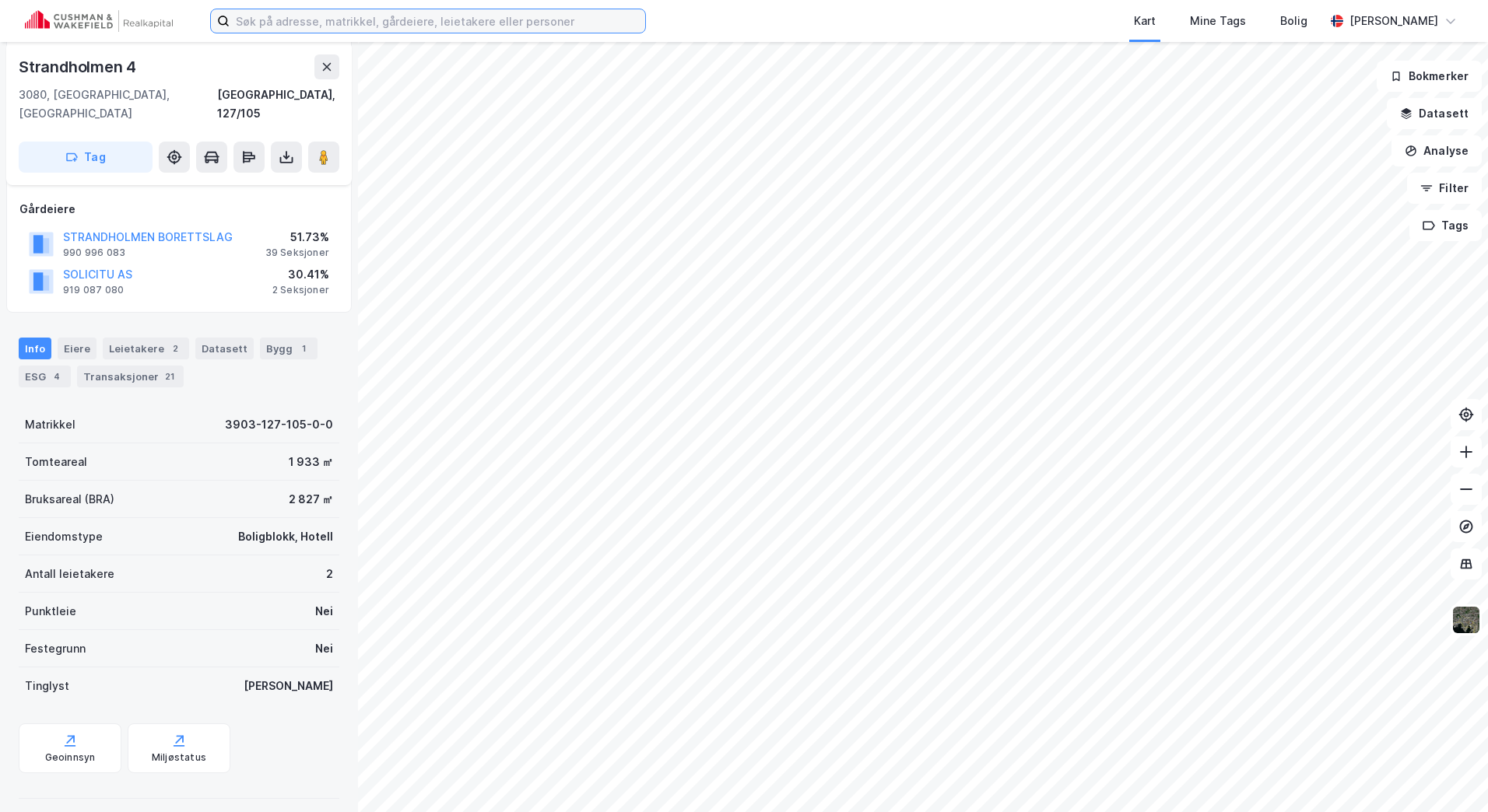
click at [417, 12] on input at bounding box center [437, 21] width 416 height 23
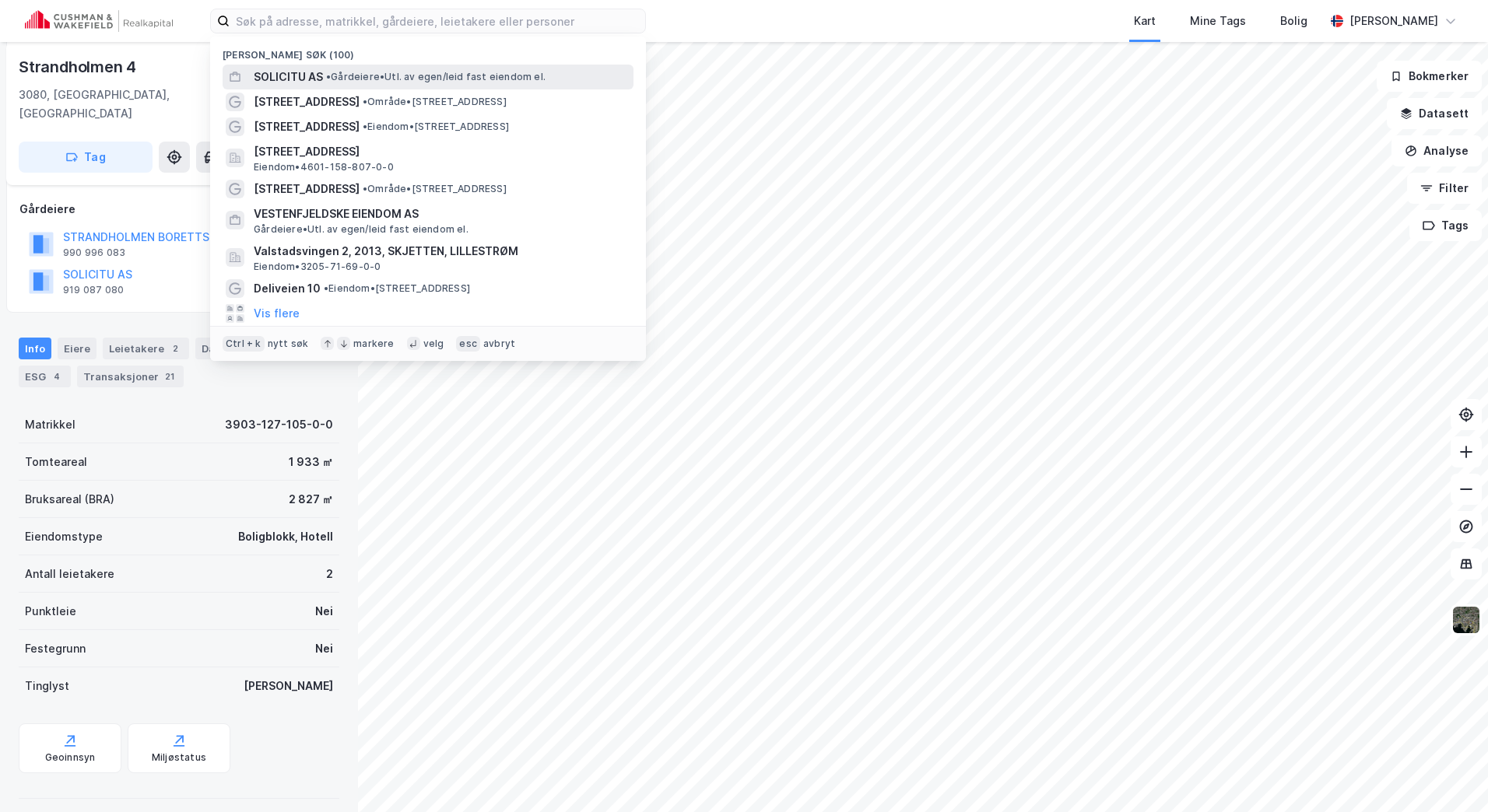
click at [331, 78] on span "•" at bounding box center [329, 77] width 5 height 12
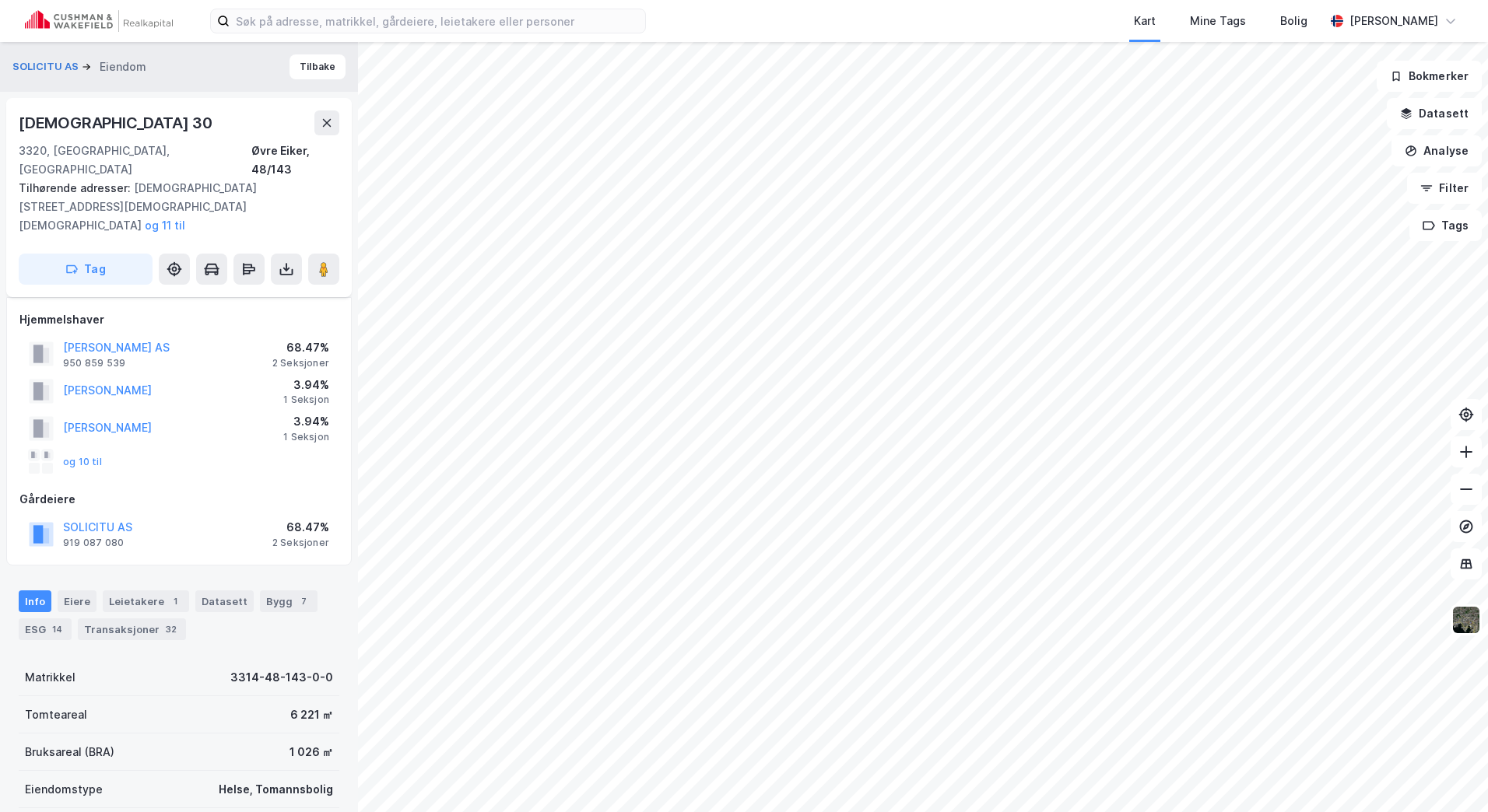
scroll to position [235, 0]
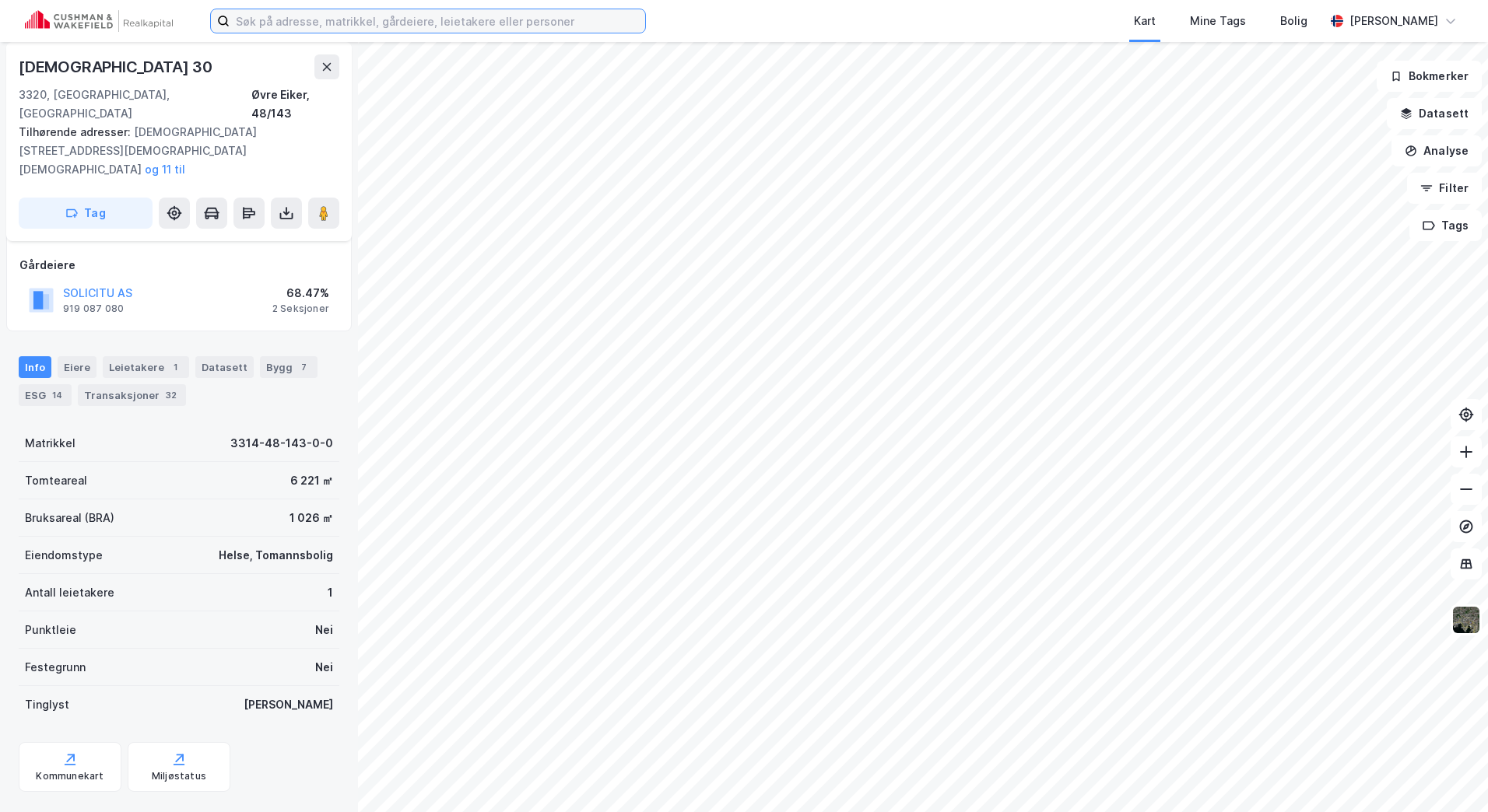
click at [374, 32] on input at bounding box center [437, 21] width 416 height 23
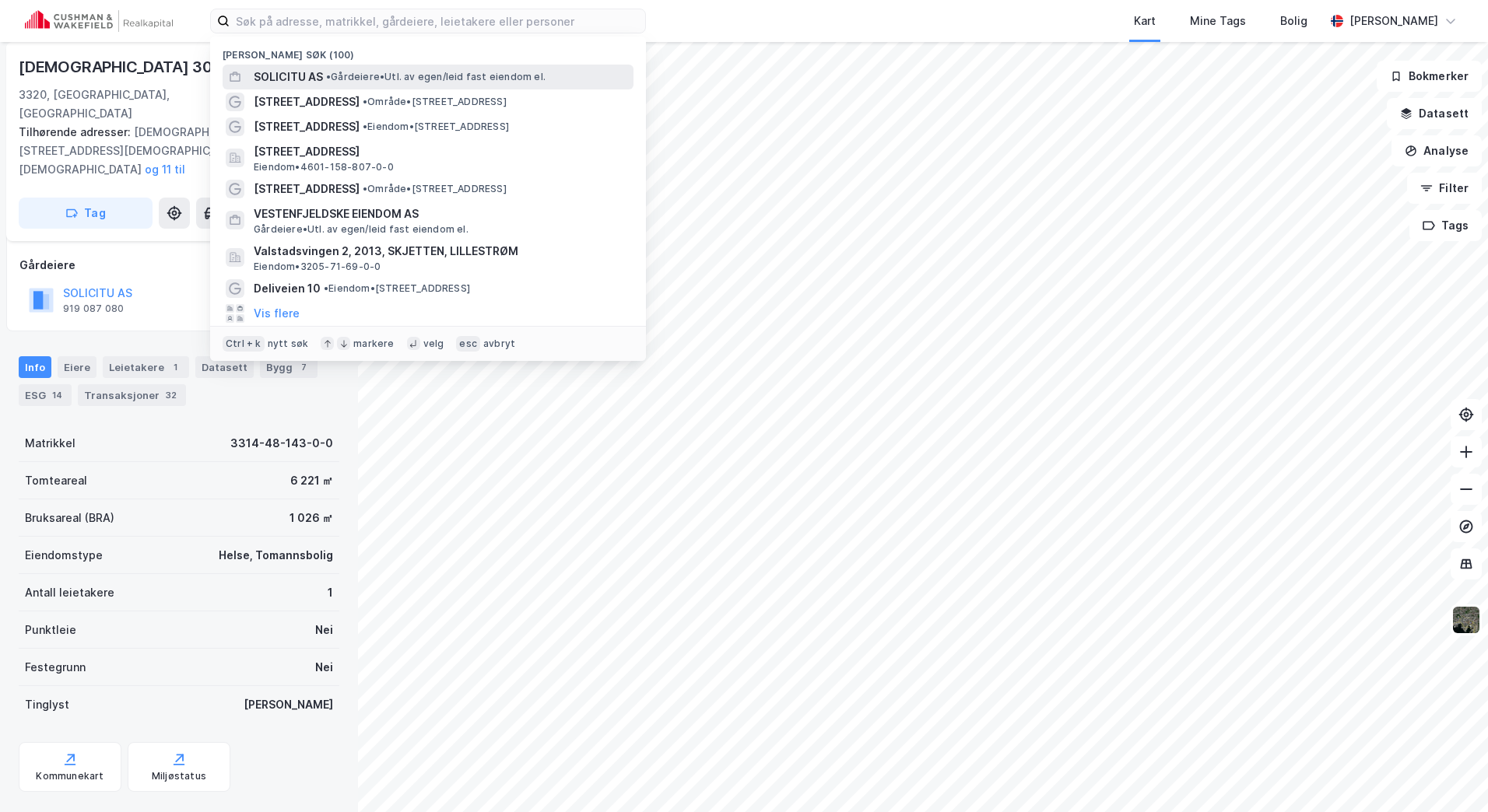
click at [274, 77] on span "SOLICITU AS" at bounding box center [288, 77] width 69 height 18
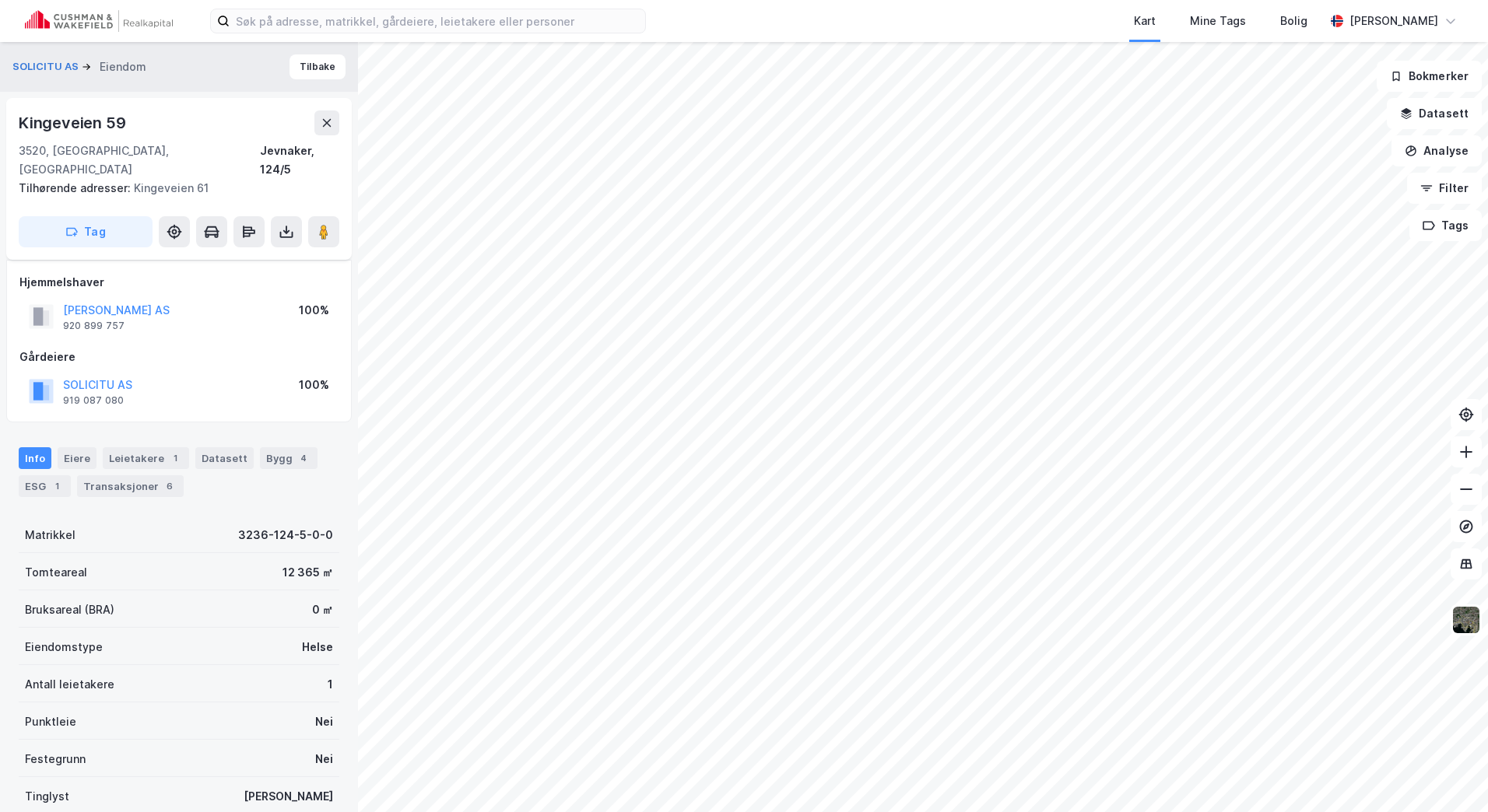
scroll to position [104, 0]
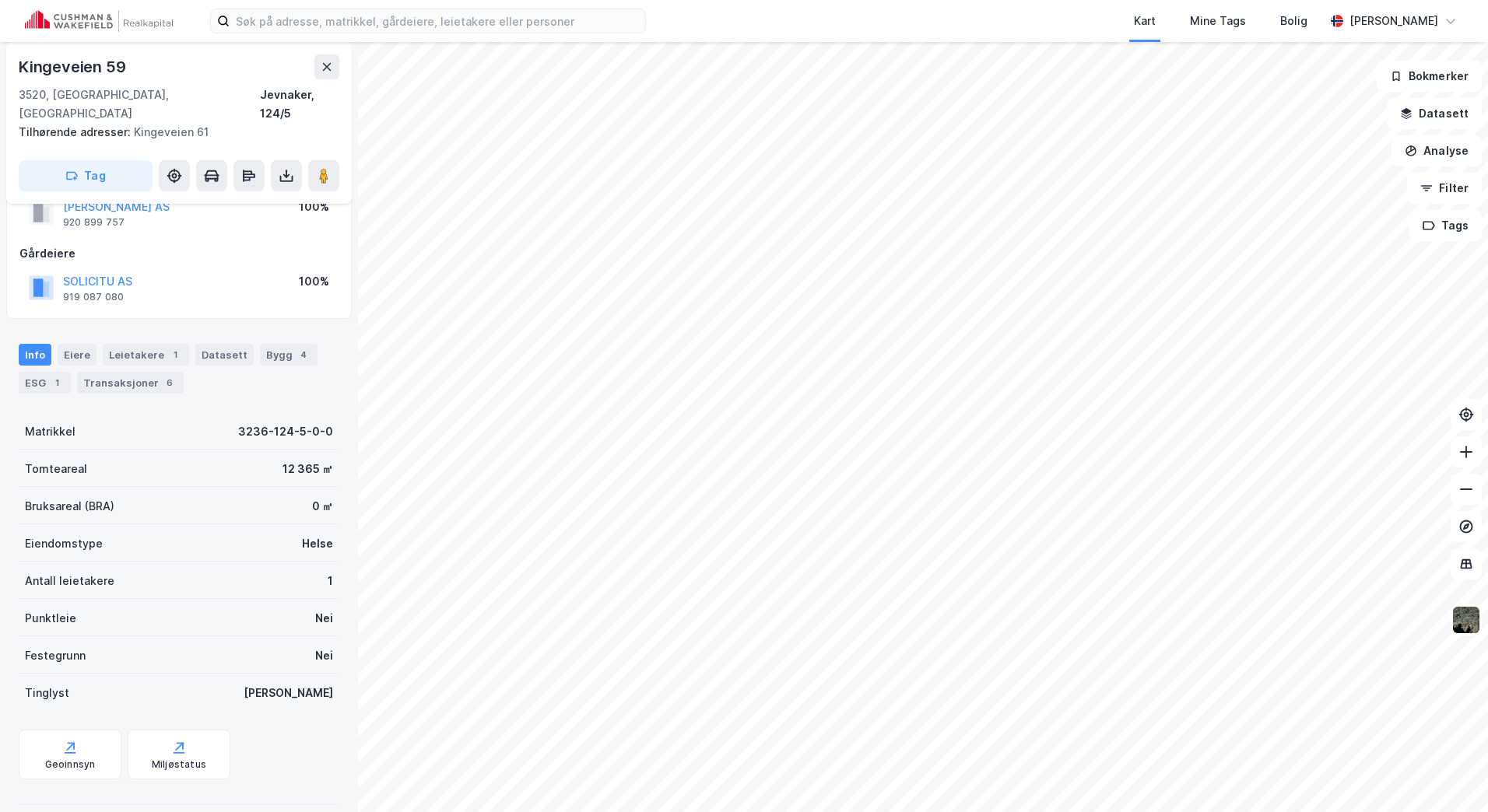
scroll to position [34, 0]
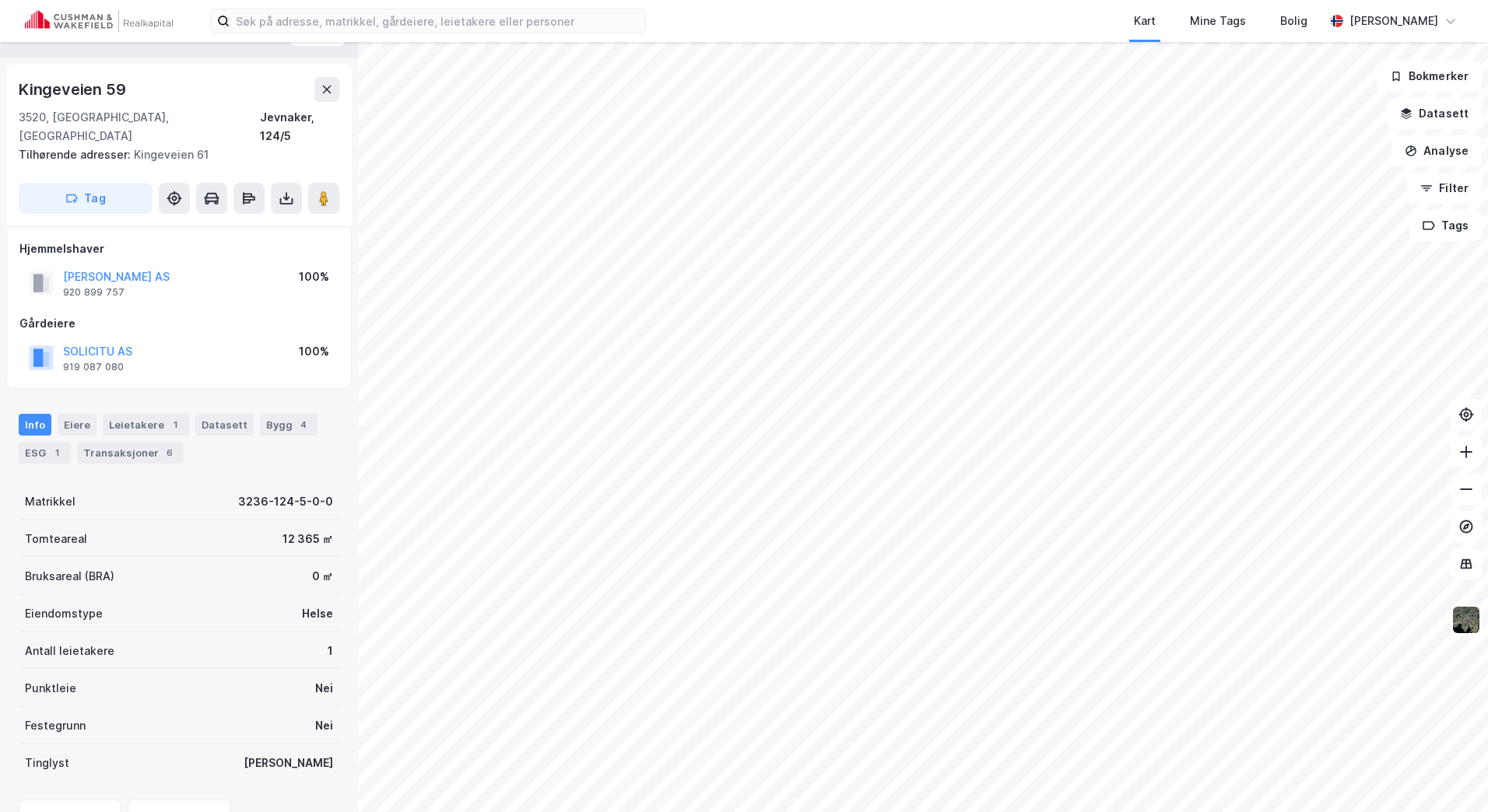
scroll to position [34, 0]
click at [317, 22] on input at bounding box center [437, 21] width 416 height 23
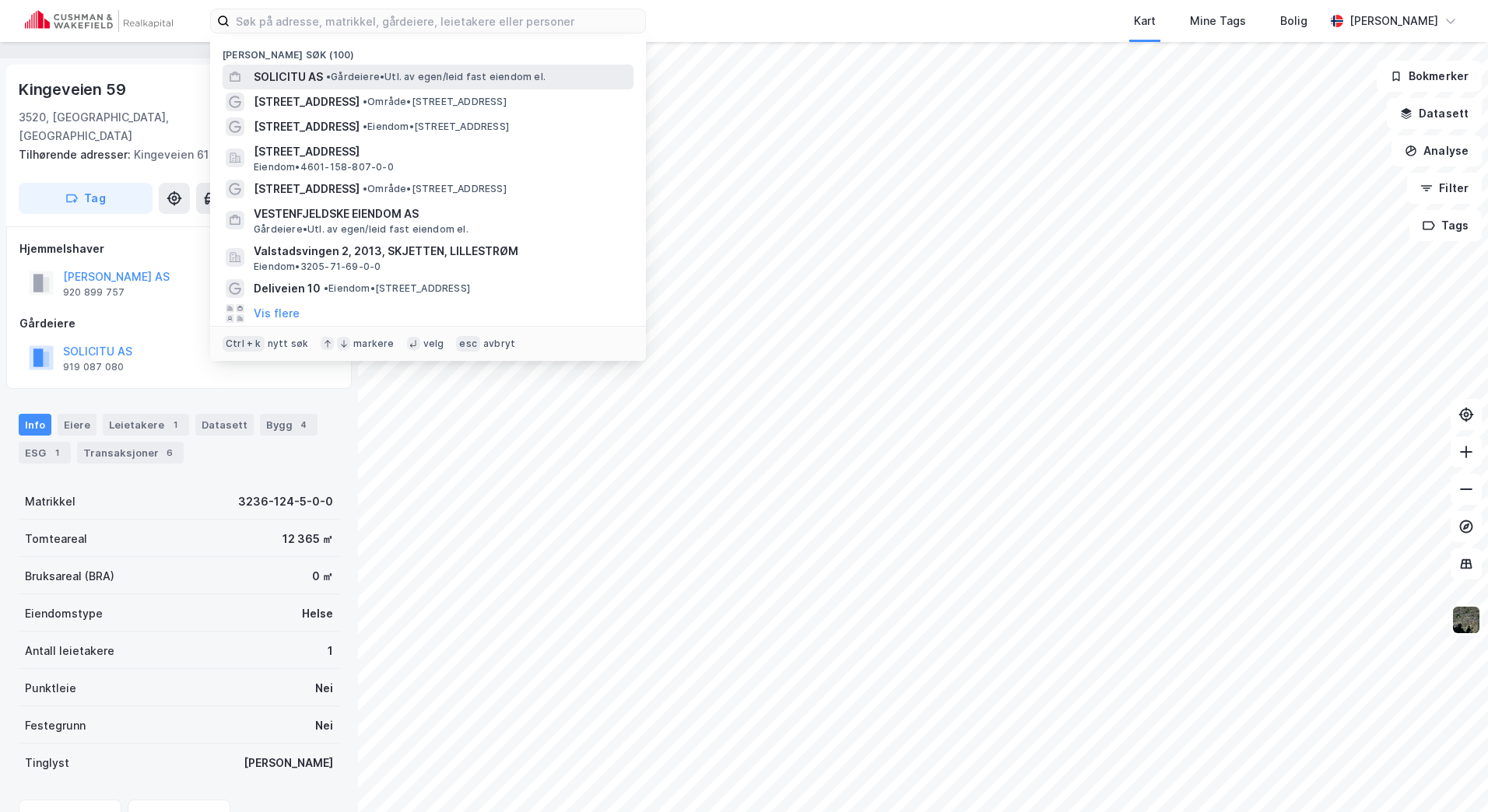
click at [284, 69] on span "SOLICITU AS" at bounding box center [288, 77] width 69 height 18
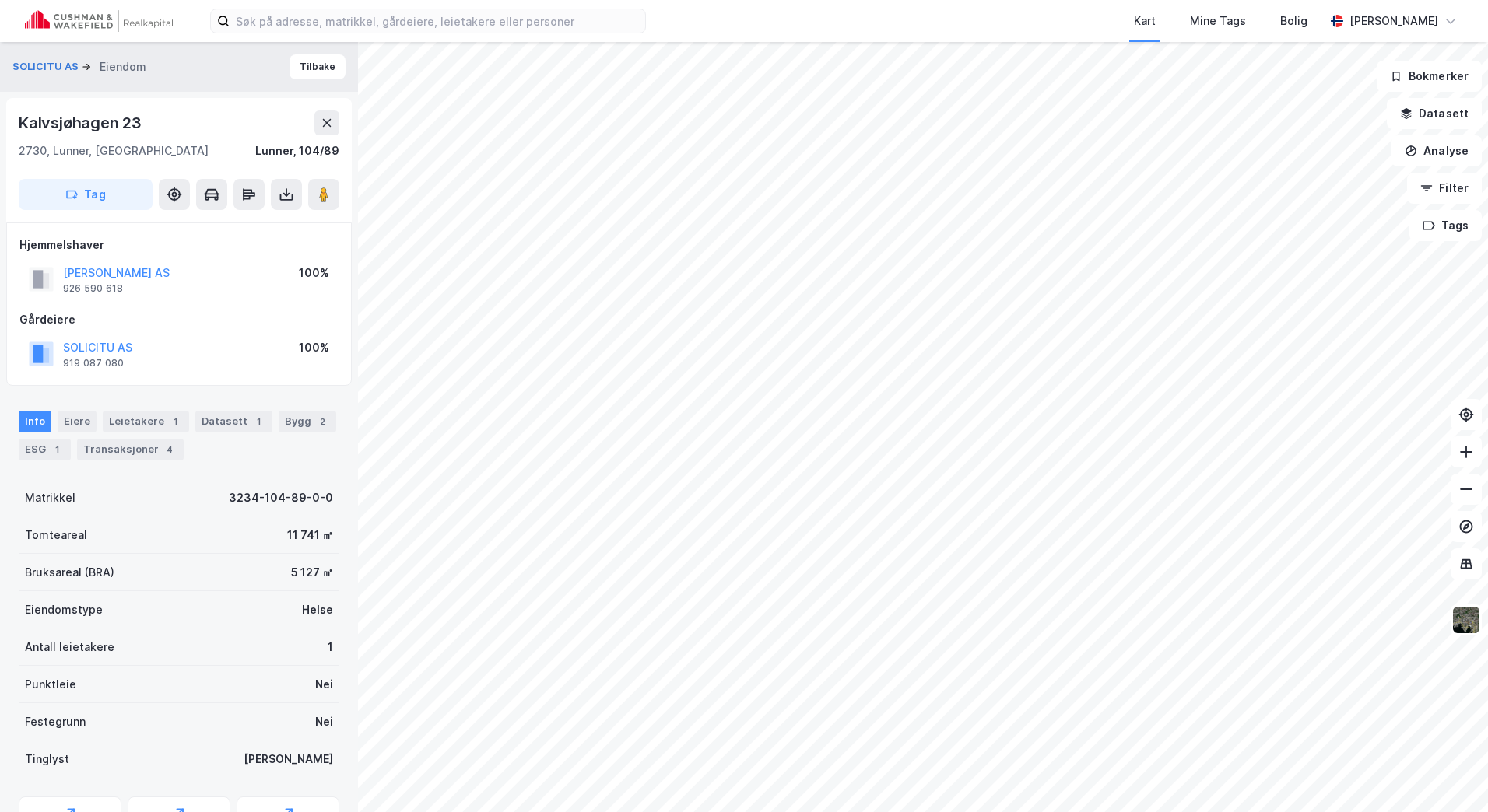
scroll to position [34, 0]
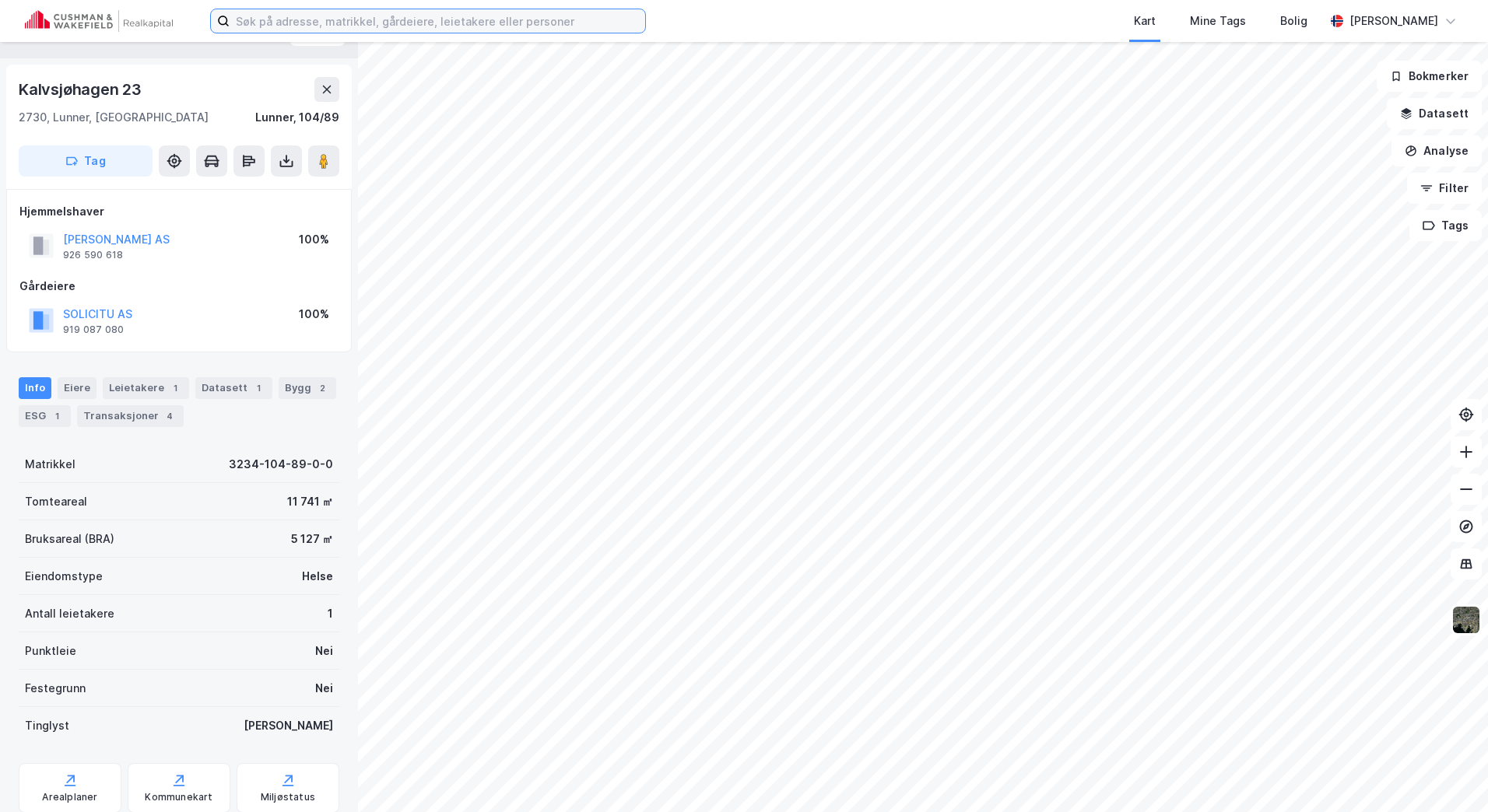
click at [247, 16] on input at bounding box center [437, 21] width 416 height 23
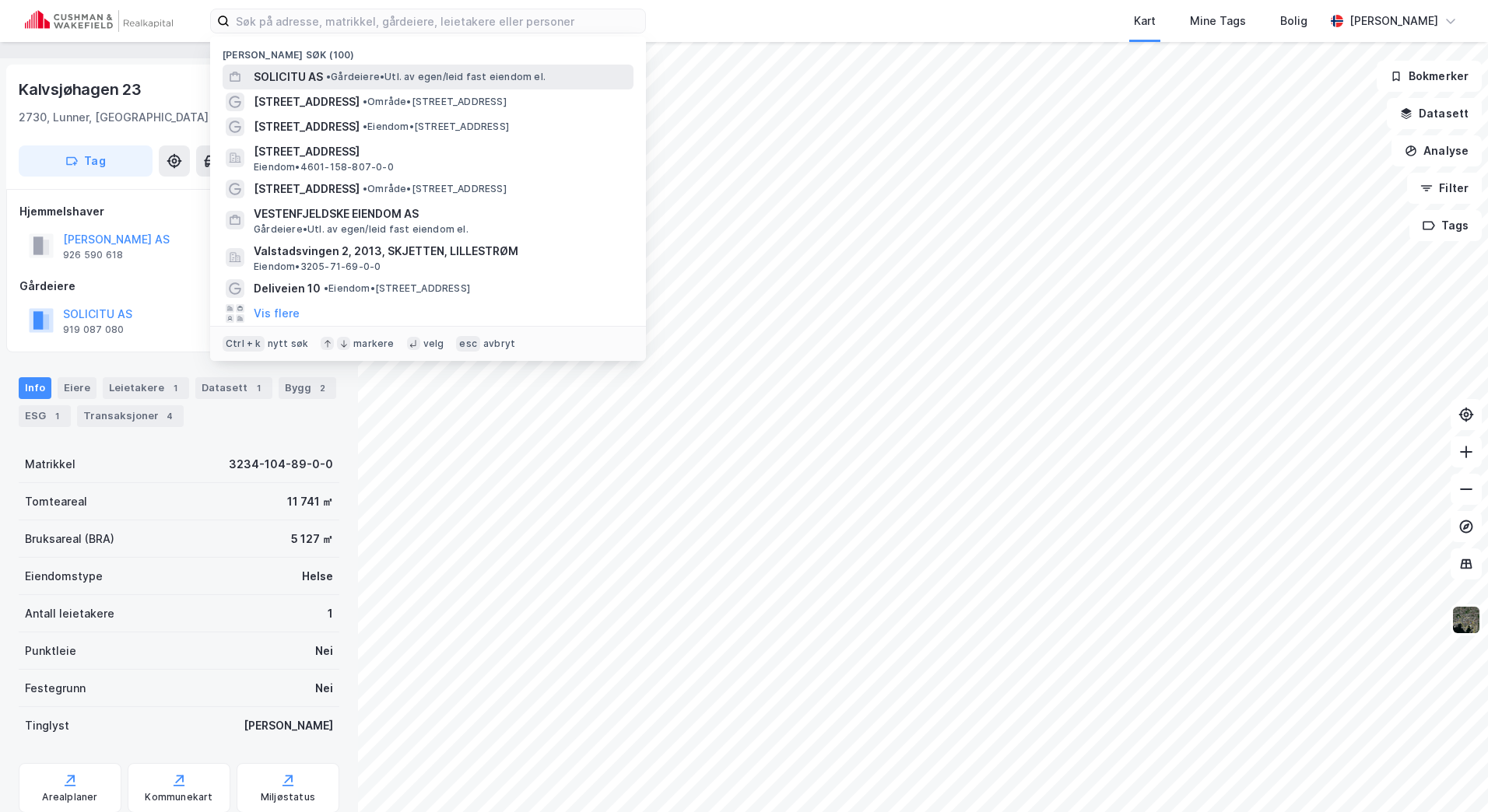
click at [282, 80] on span "SOLICITU AS" at bounding box center [288, 77] width 69 height 18
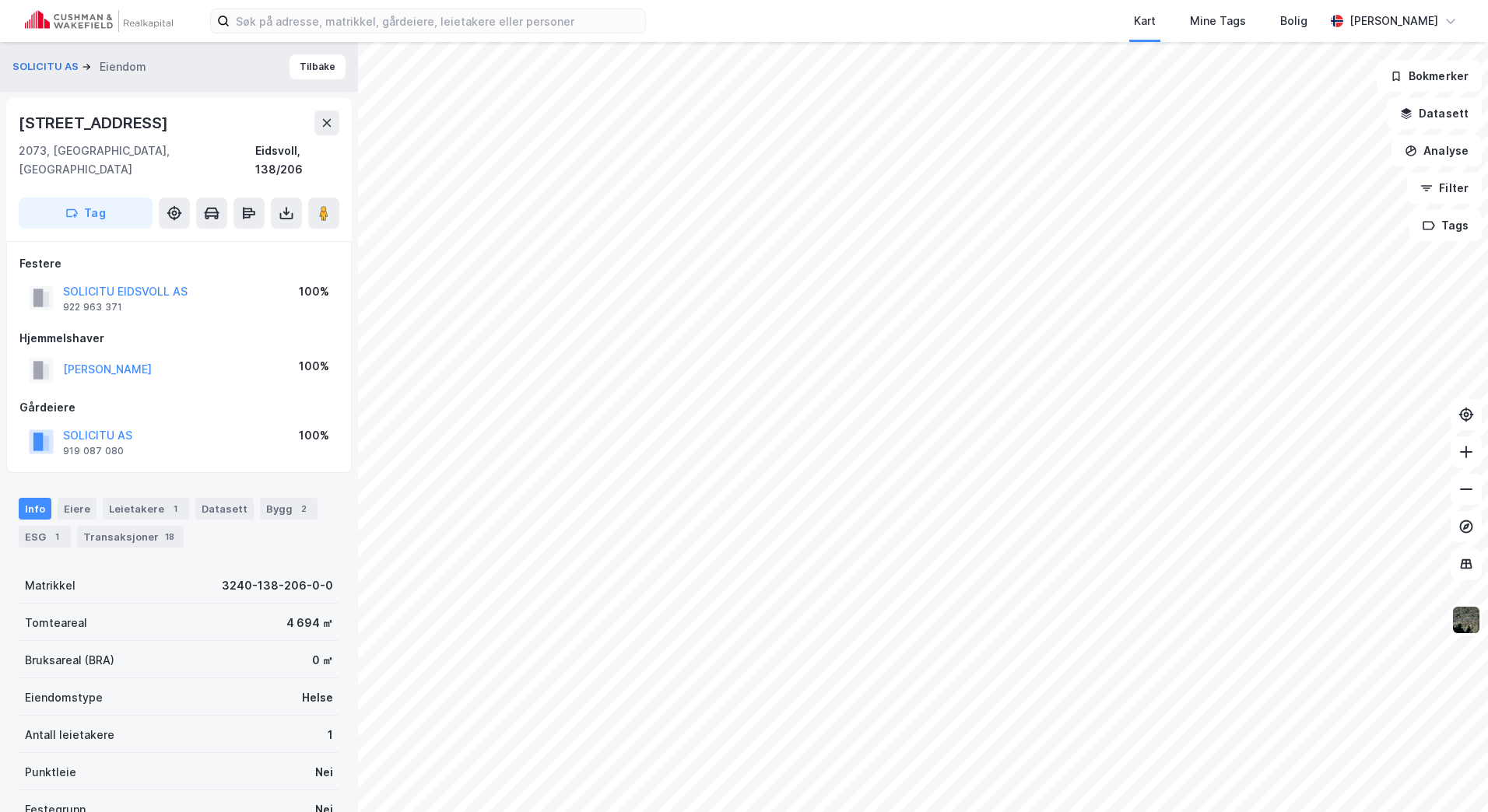
scroll to position [34, 0]
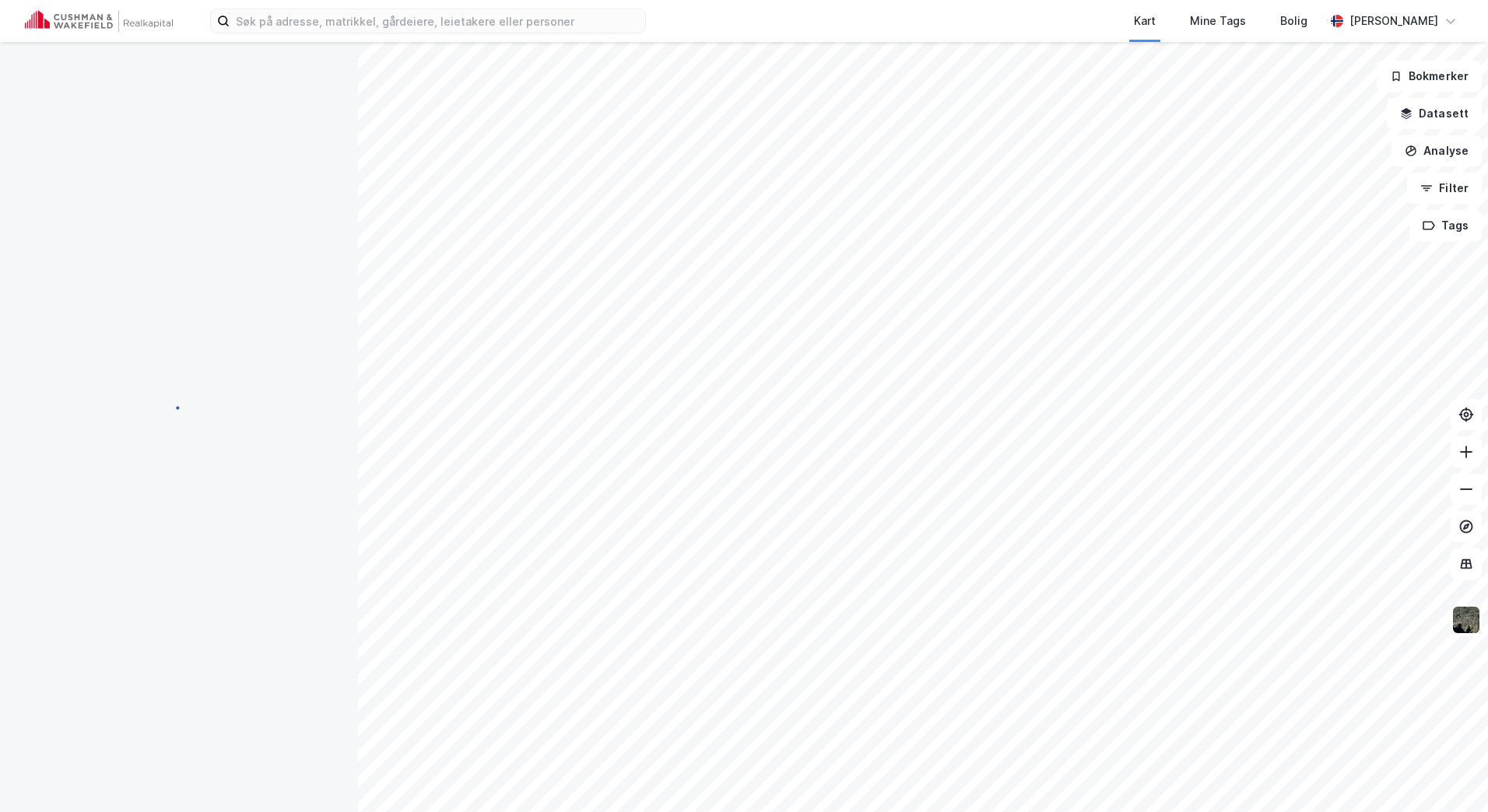
scroll to position [34, 0]
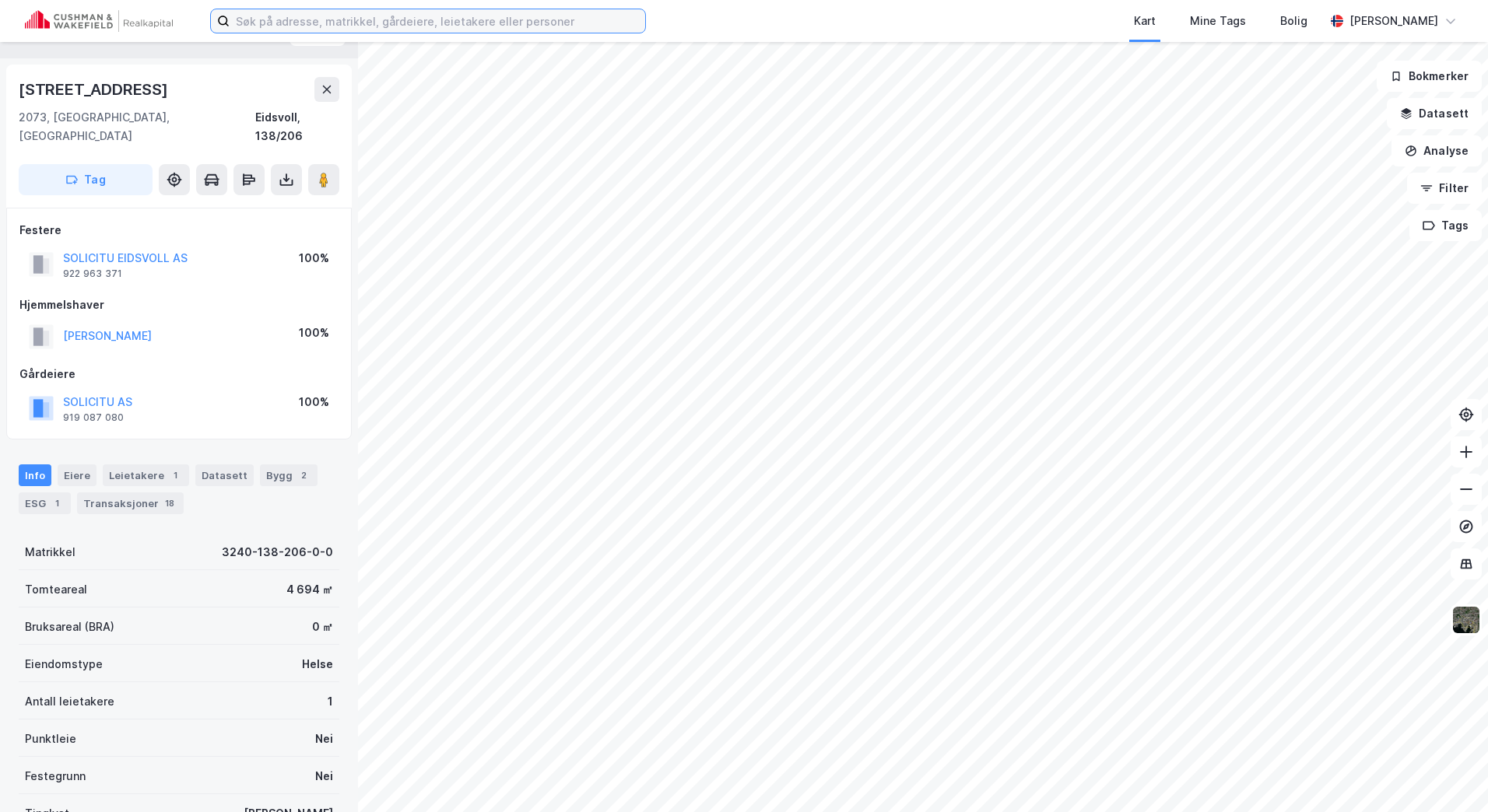
click at [341, 24] on input at bounding box center [437, 21] width 416 height 23
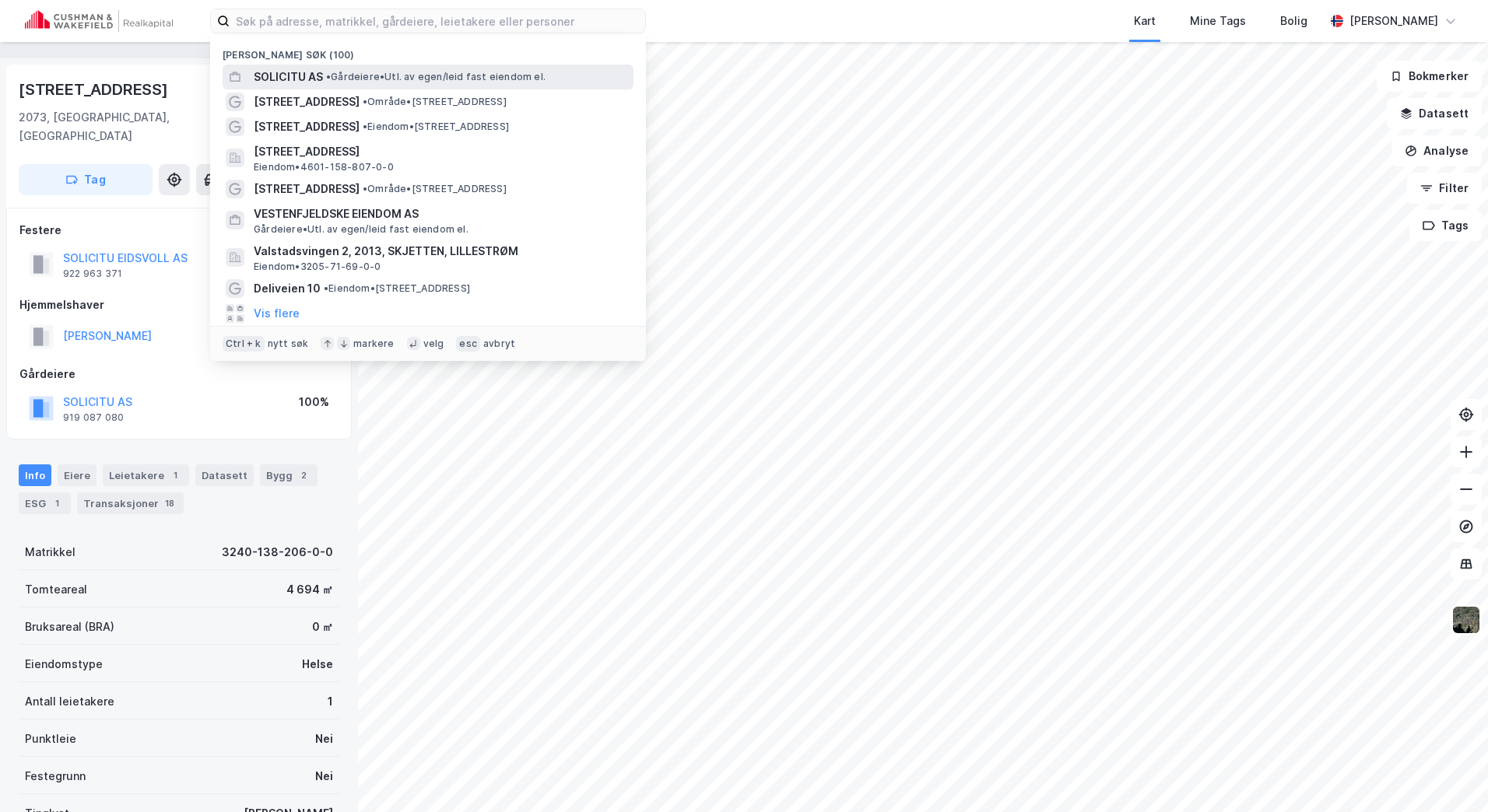
click at [318, 74] on span "SOLICITU AS" at bounding box center [288, 77] width 69 height 18
